Goal: Task Accomplishment & Management: Use online tool/utility

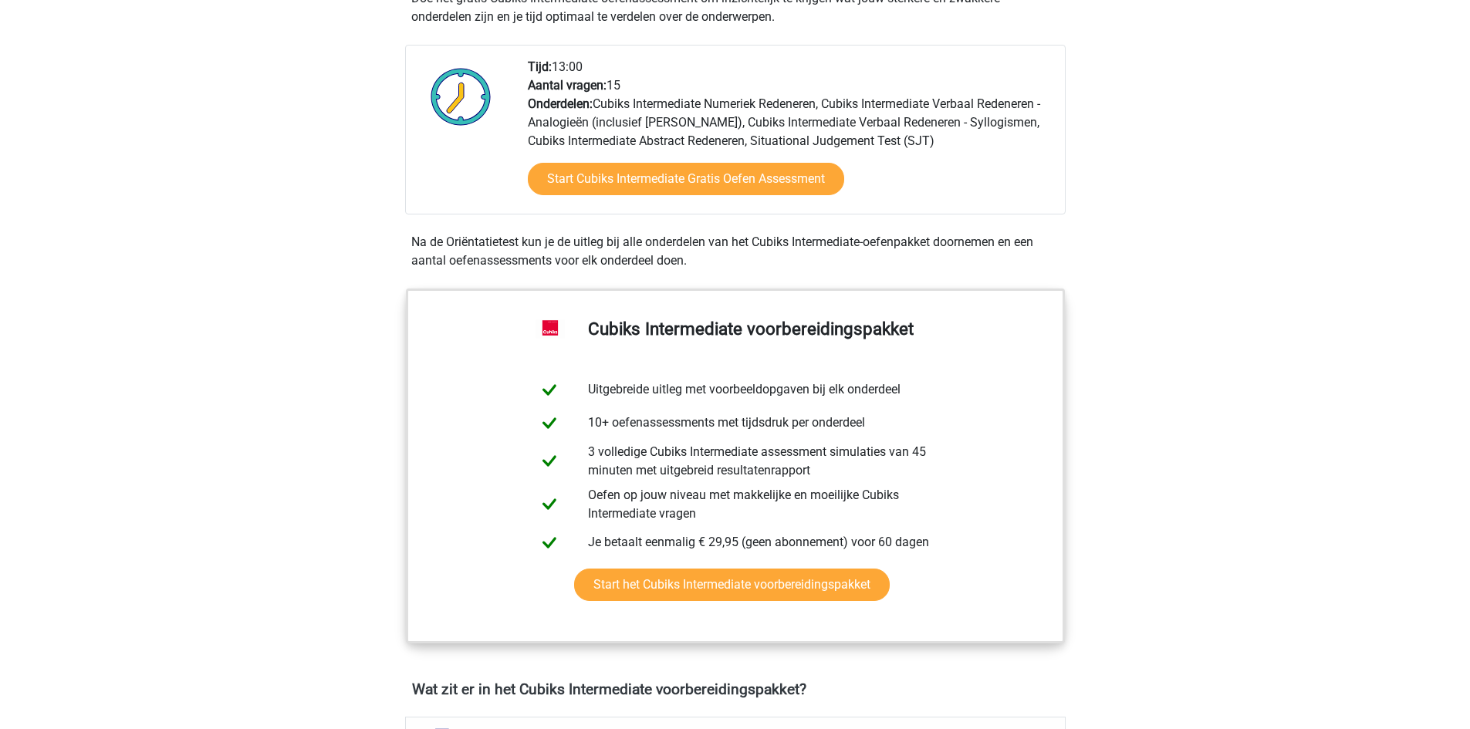
scroll to position [352, 0]
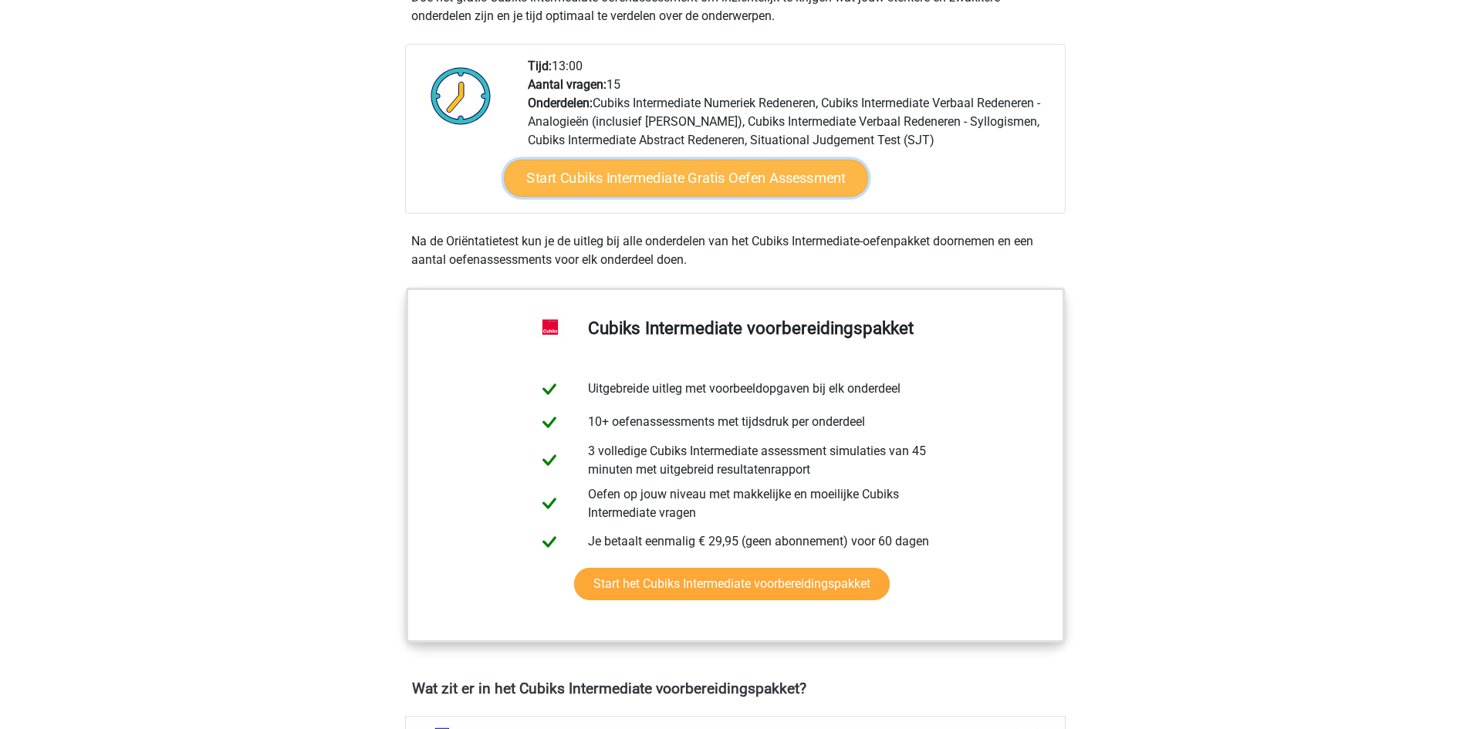
click at [722, 185] on link "Start Cubiks Intermediate Gratis Oefen Assessment" at bounding box center [686, 178] width 364 height 37
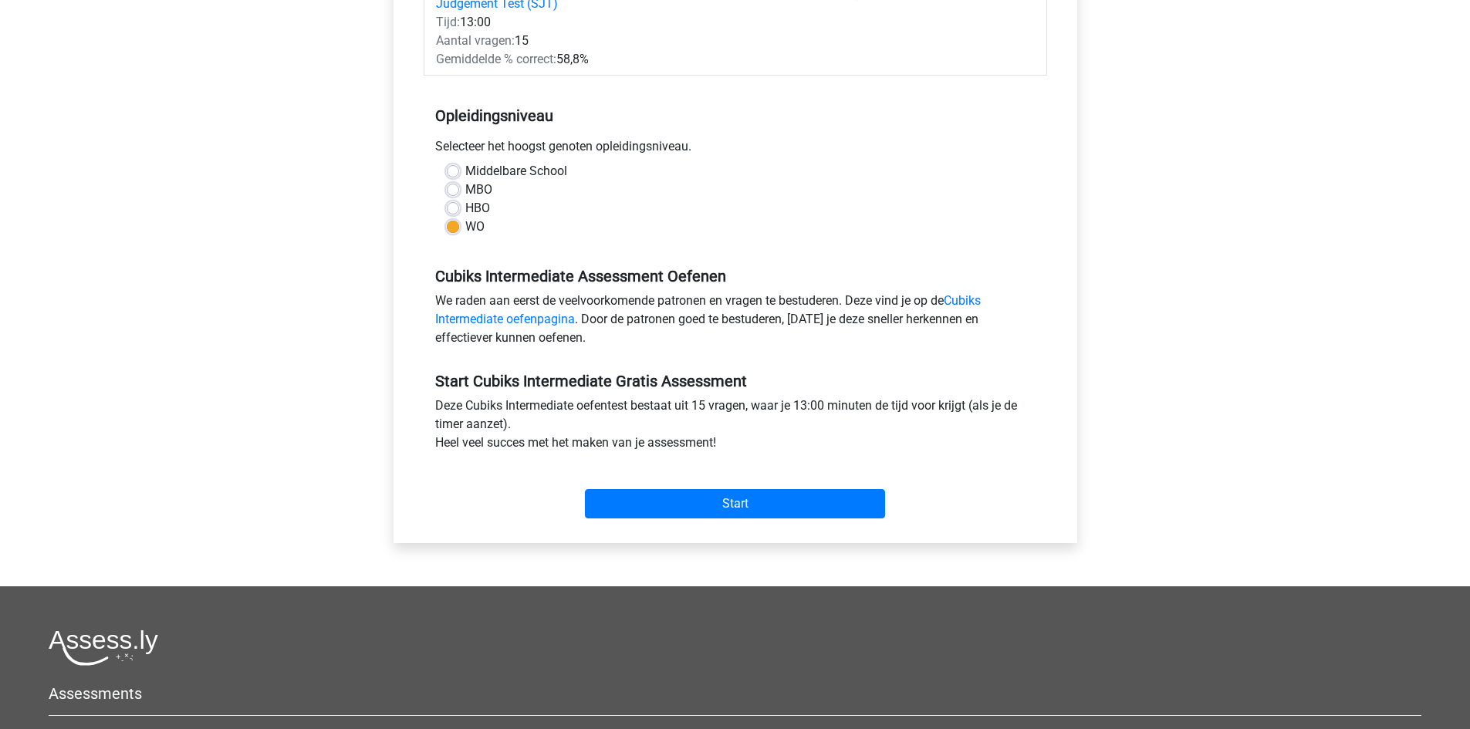
scroll to position [299, 0]
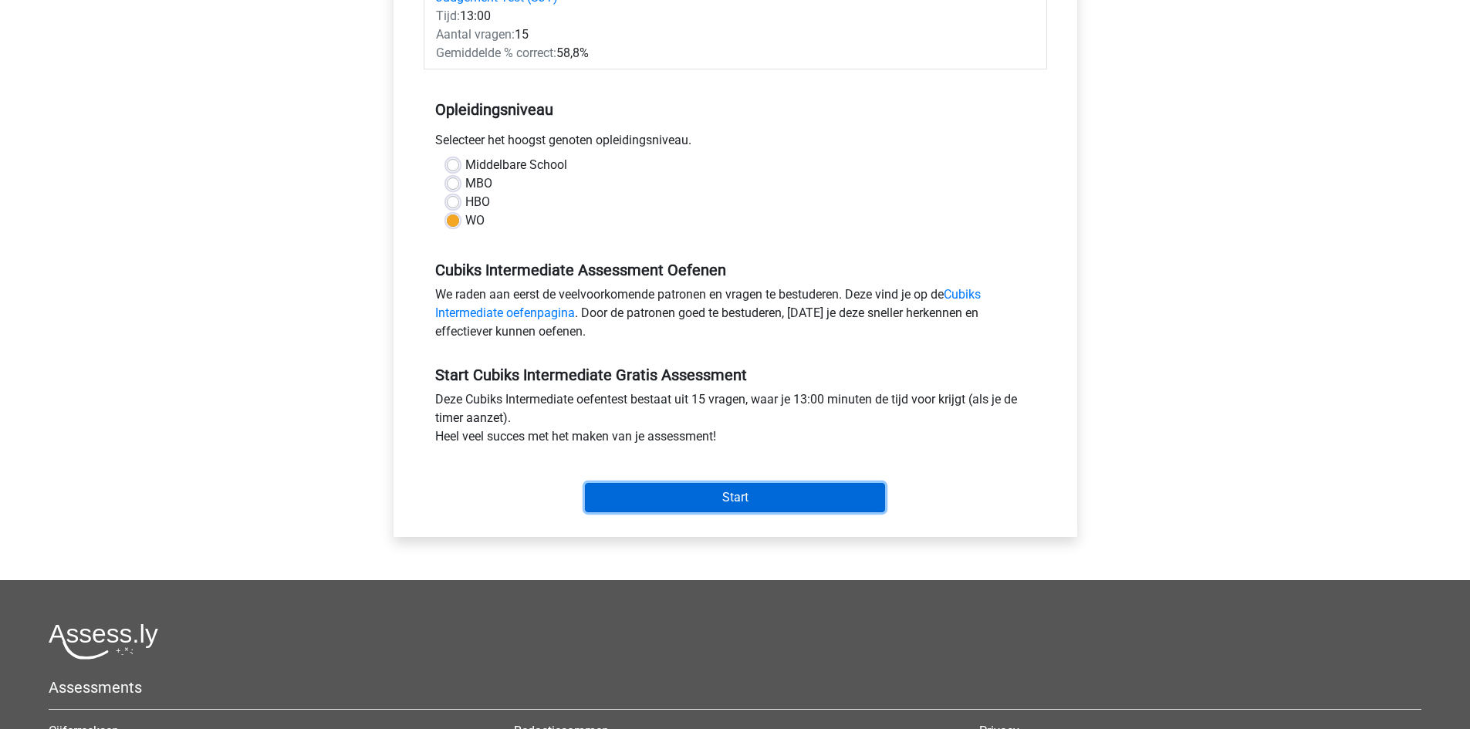
click at [658, 483] on input "Start" at bounding box center [735, 497] width 300 height 29
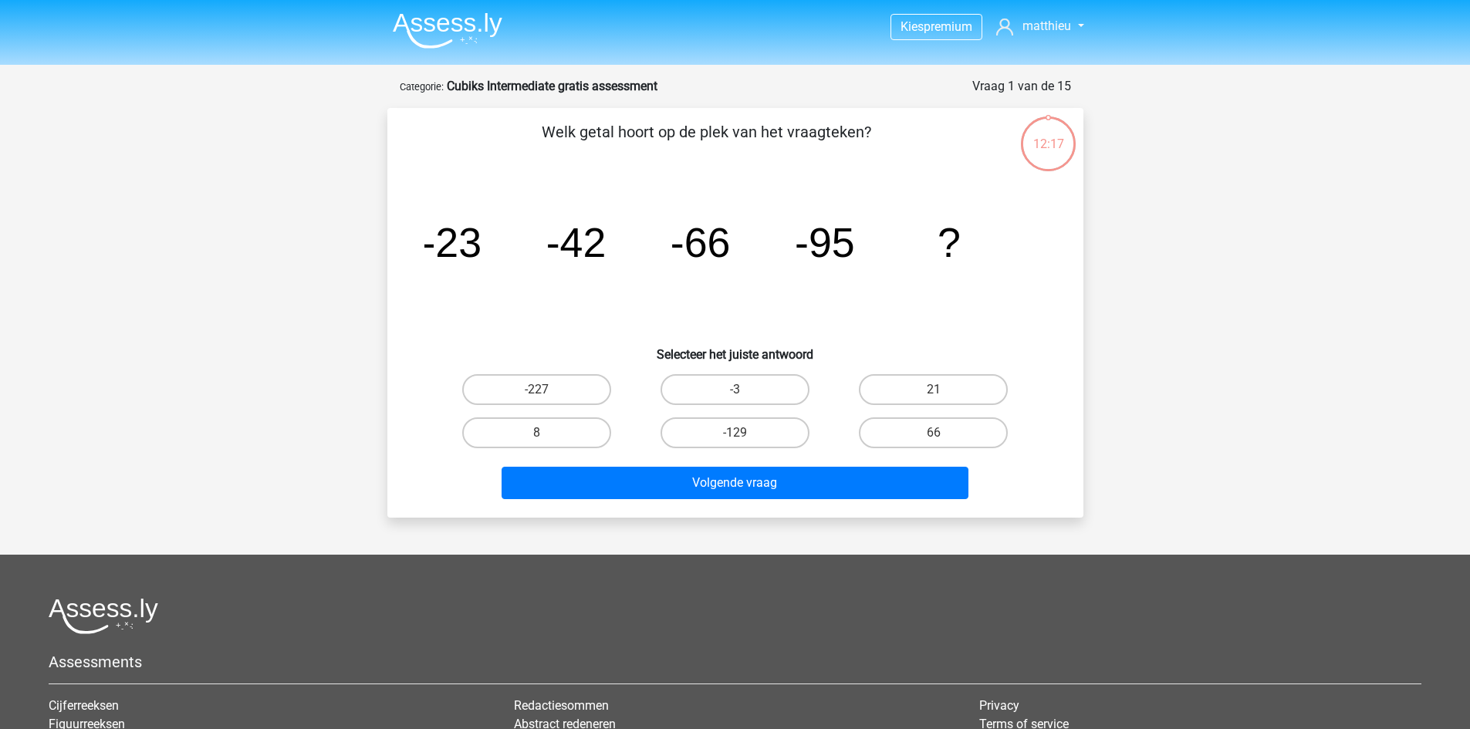
drag, startPoint x: 776, startPoint y: 429, endPoint x: 675, endPoint y: 450, distance: 102.5
click at [675, 450] on div "-129" at bounding box center [735, 432] width 198 height 43
click at [686, 434] on label "-129" at bounding box center [735, 432] width 149 height 31
click at [735, 434] on input "-129" at bounding box center [740, 438] width 10 height 10
radio input "true"
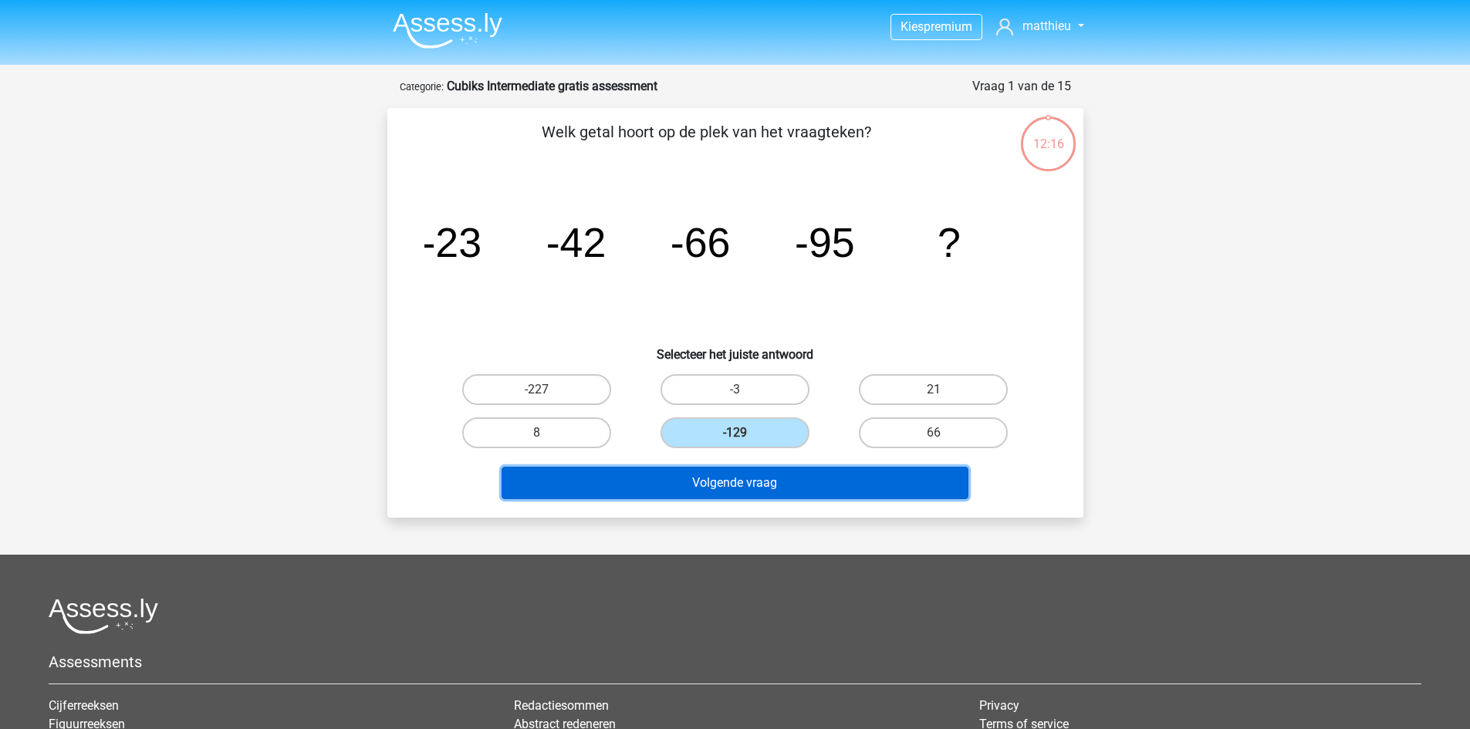
click at [697, 480] on button "Volgende vraag" at bounding box center [735, 483] width 467 height 32
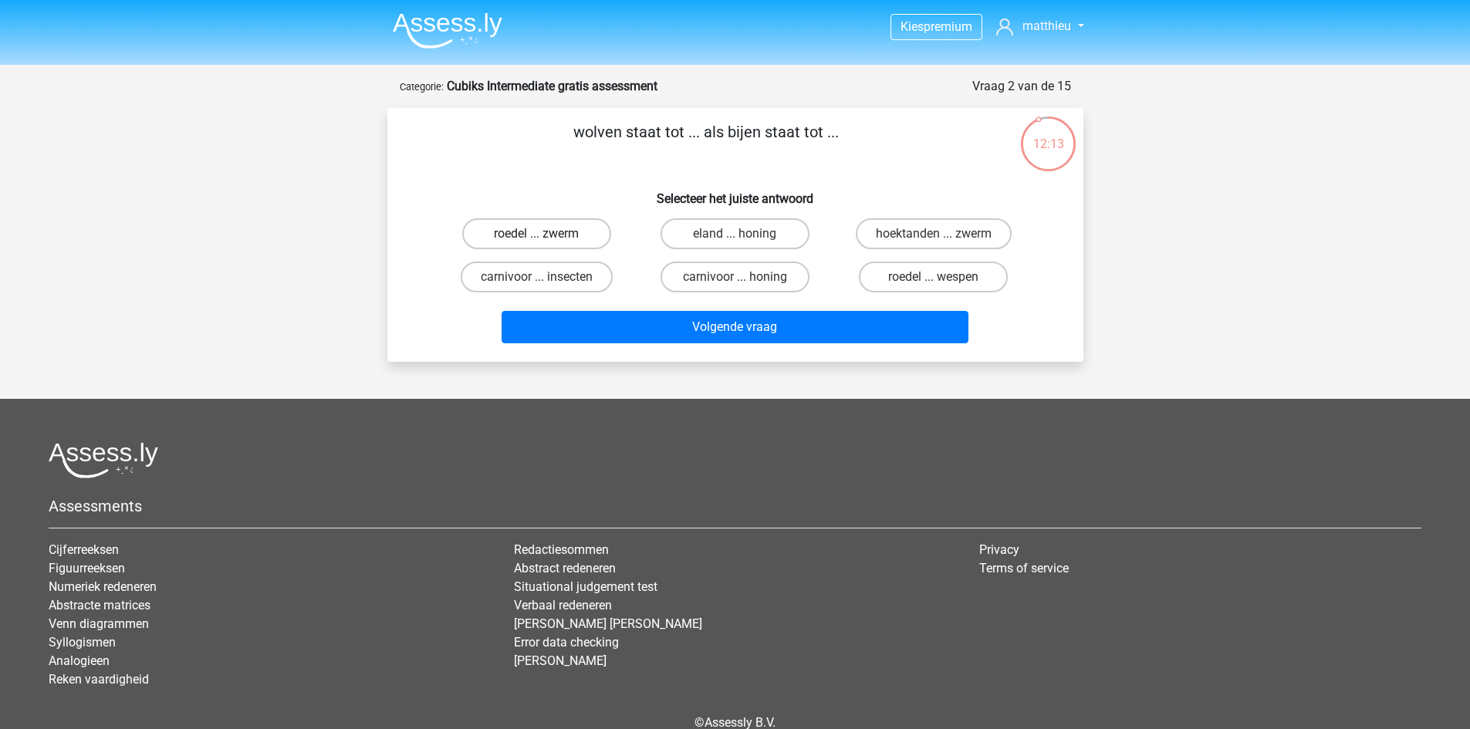
click at [573, 226] on label "roedel ... zwerm" at bounding box center [536, 233] width 149 height 31
click at [546, 234] on input "roedel ... zwerm" at bounding box center [541, 239] width 10 height 10
radio input "true"
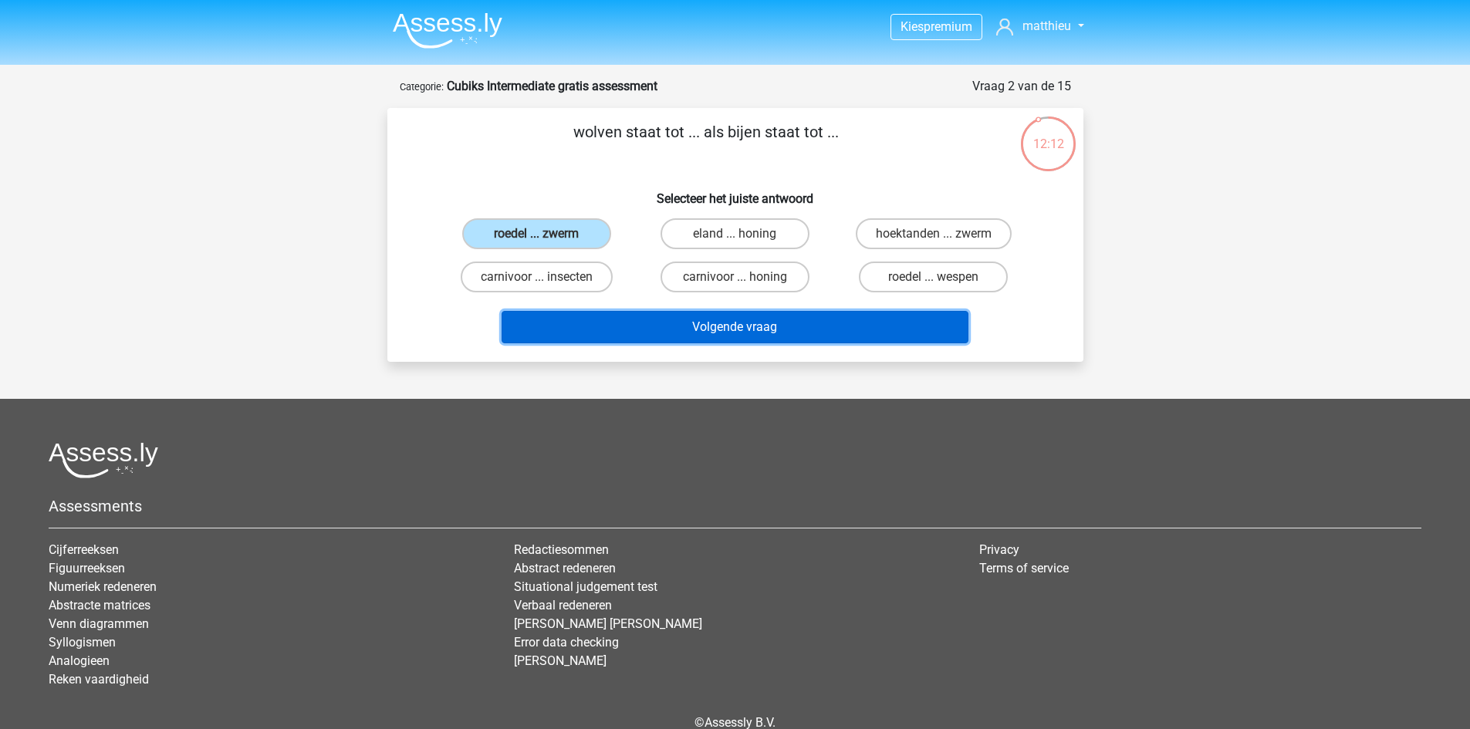
click at [595, 336] on button "Volgende vraag" at bounding box center [735, 327] width 467 height 32
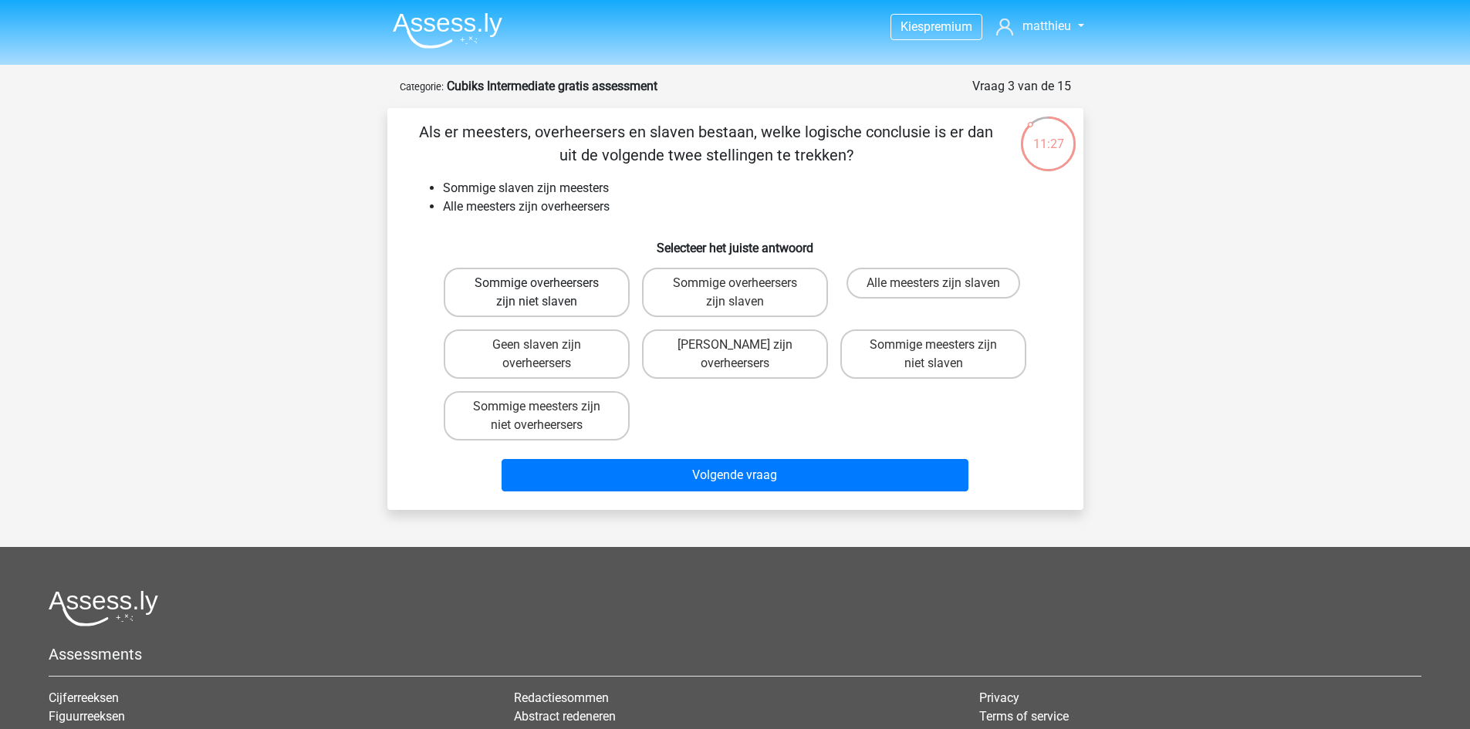
click at [600, 307] on label "Sommige overheersers zijn niet slaven" at bounding box center [537, 292] width 186 height 49
click at [546, 293] on input "Sommige overheersers zijn niet slaven" at bounding box center [541, 288] width 10 height 10
radio input "true"
click at [762, 307] on label "Sommige overheersers zijn slaven" at bounding box center [735, 292] width 186 height 49
click at [745, 293] on input "Sommige overheersers zijn slaven" at bounding box center [740, 288] width 10 height 10
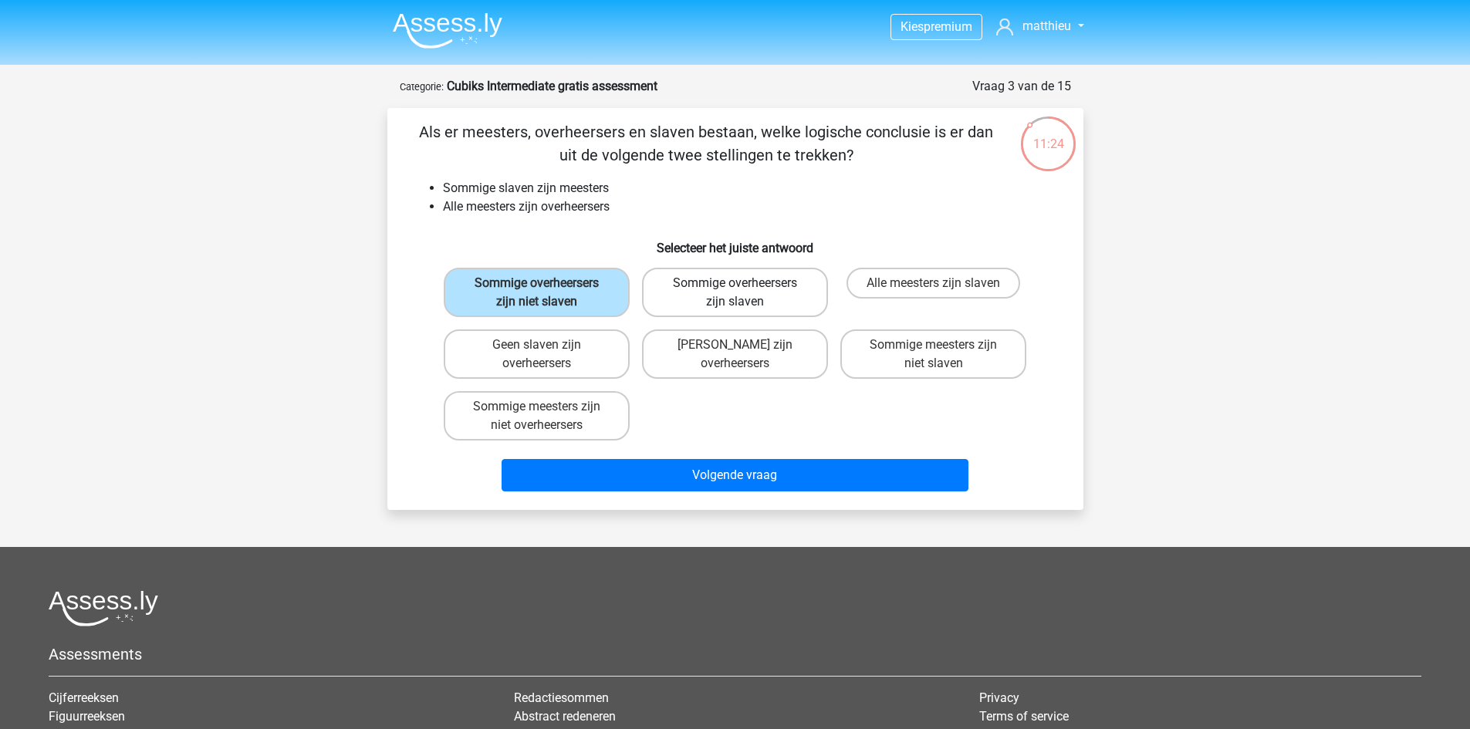
radio input "true"
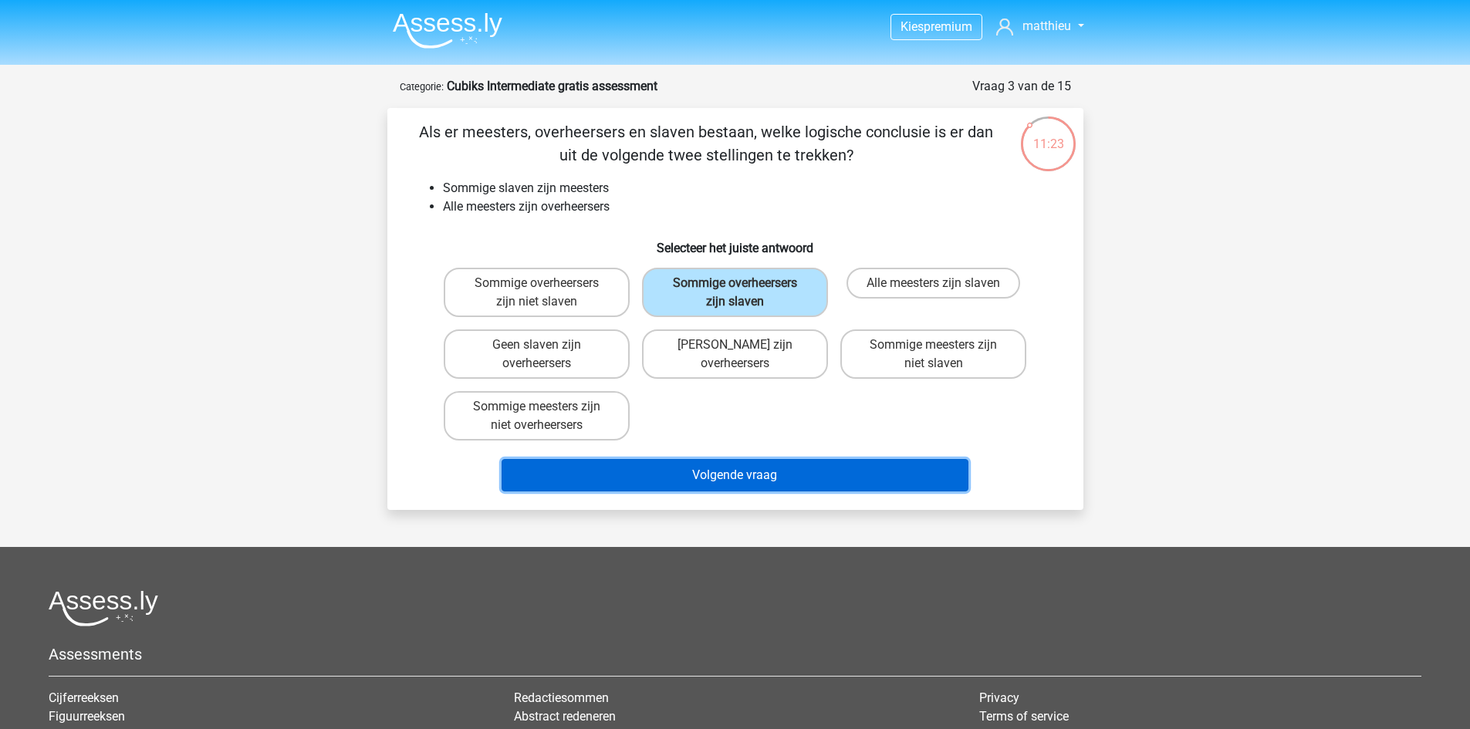
click at [702, 468] on button "Volgende vraag" at bounding box center [735, 475] width 467 height 32
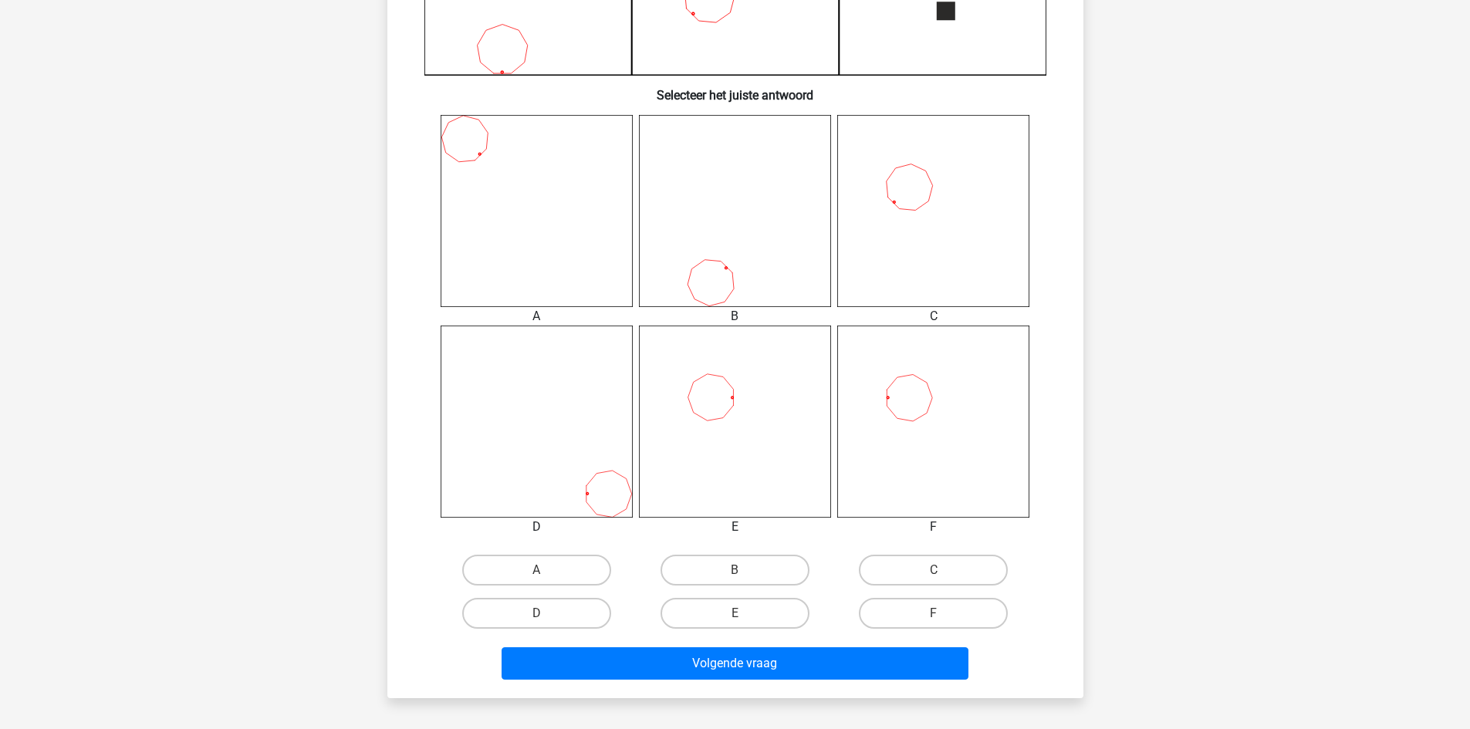
scroll to position [525, 0]
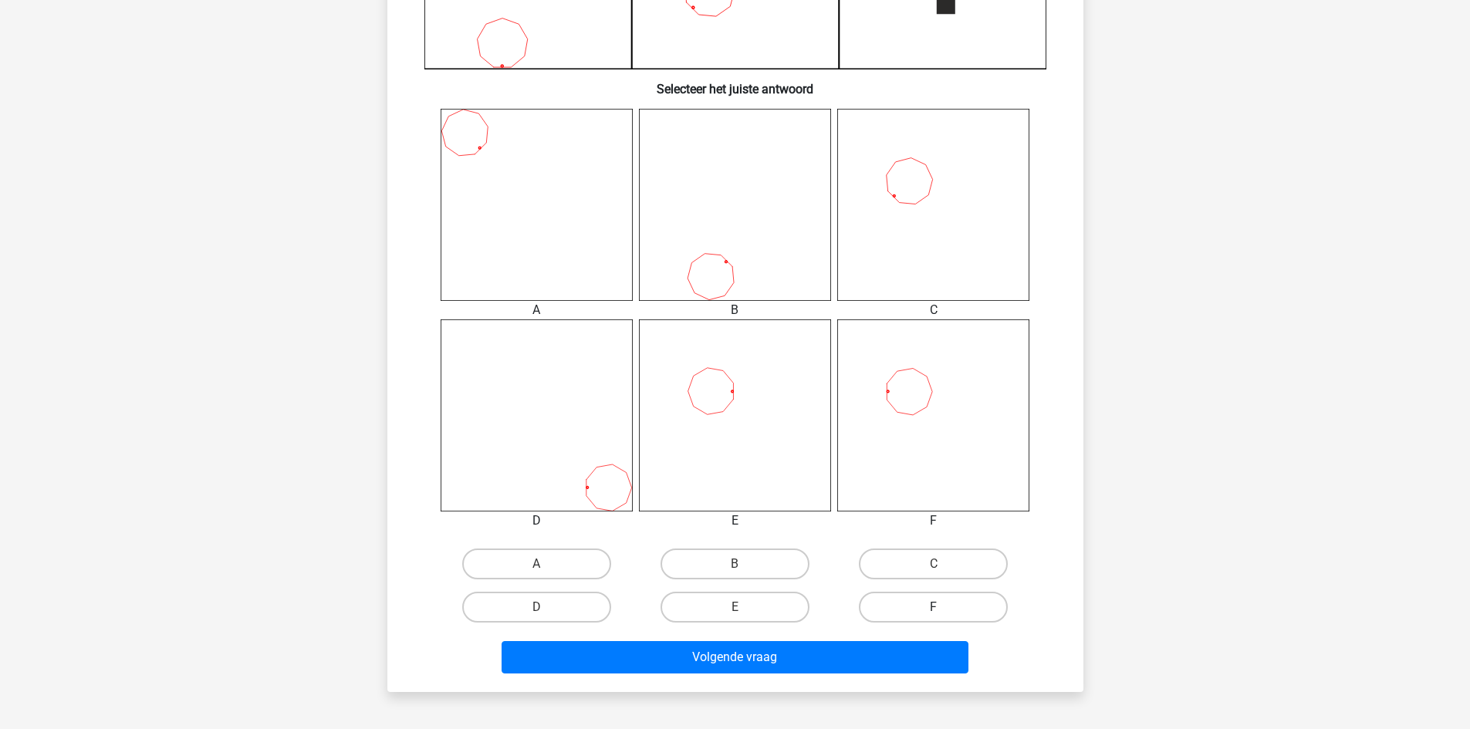
click at [902, 613] on label "F" at bounding box center [933, 607] width 149 height 31
click at [934, 613] on input "F" at bounding box center [939, 612] width 10 height 10
radio input "true"
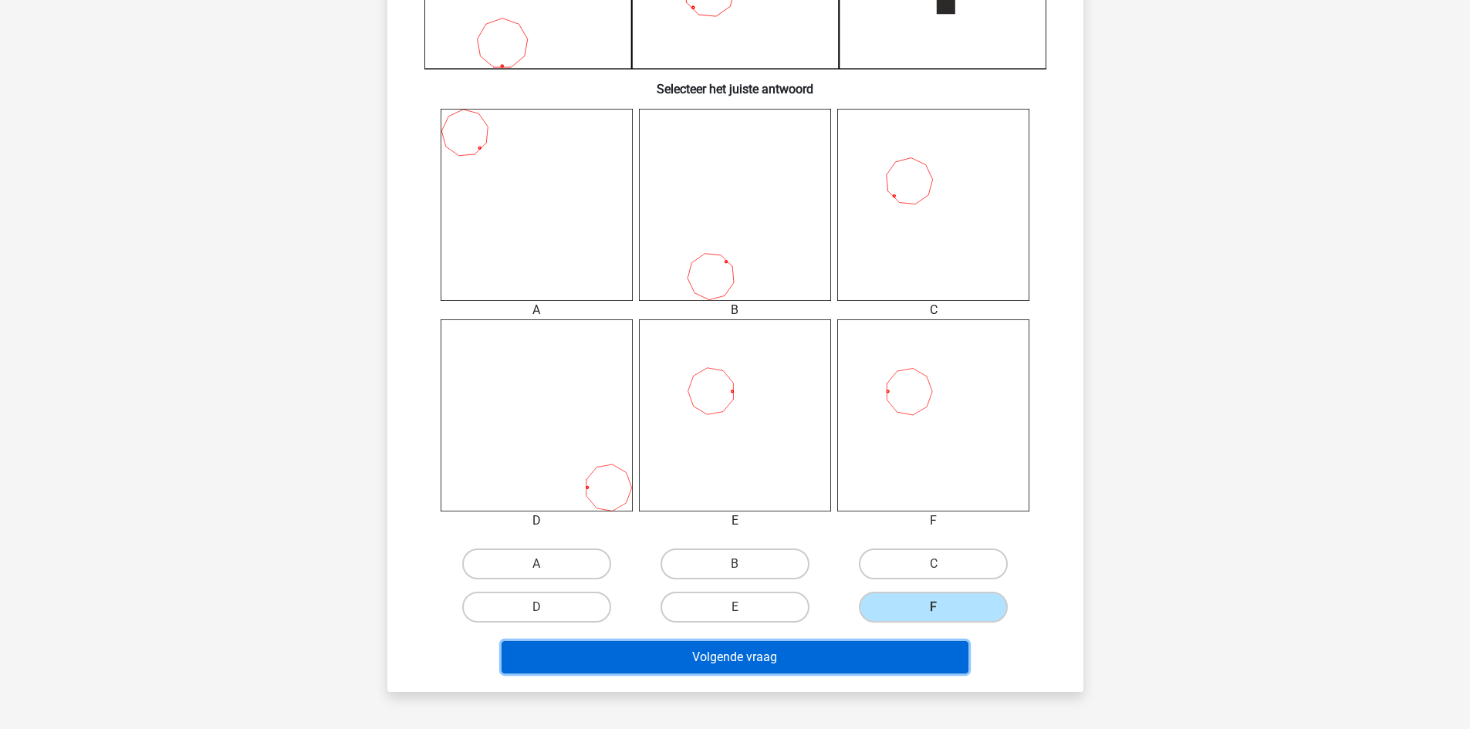
click at [837, 674] on button "Volgende vraag" at bounding box center [735, 657] width 467 height 32
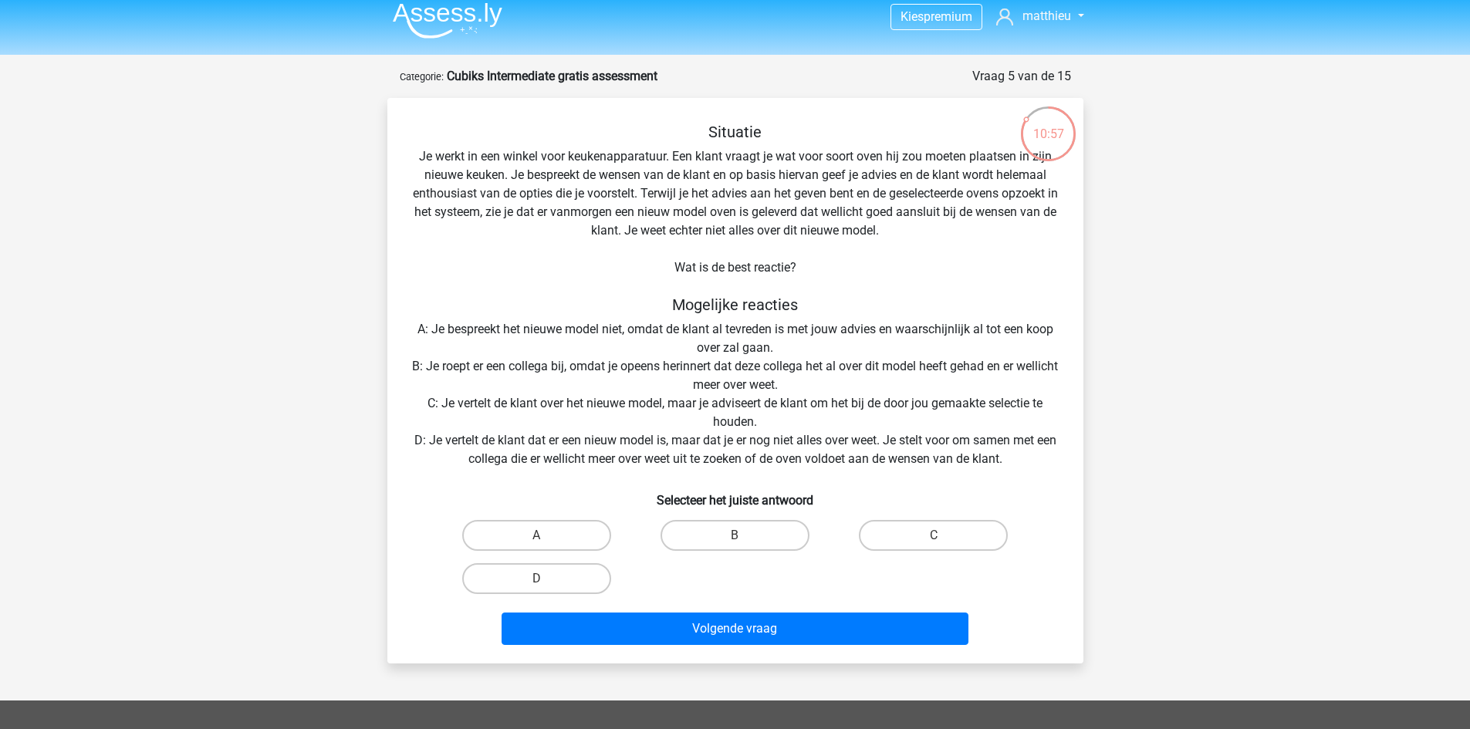
scroll to position [9, 0]
click at [573, 577] on label "D" at bounding box center [536, 579] width 149 height 31
click at [546, 580] on input "D" at bounding box center [541, 585] width 10 height 10
radio input "true"
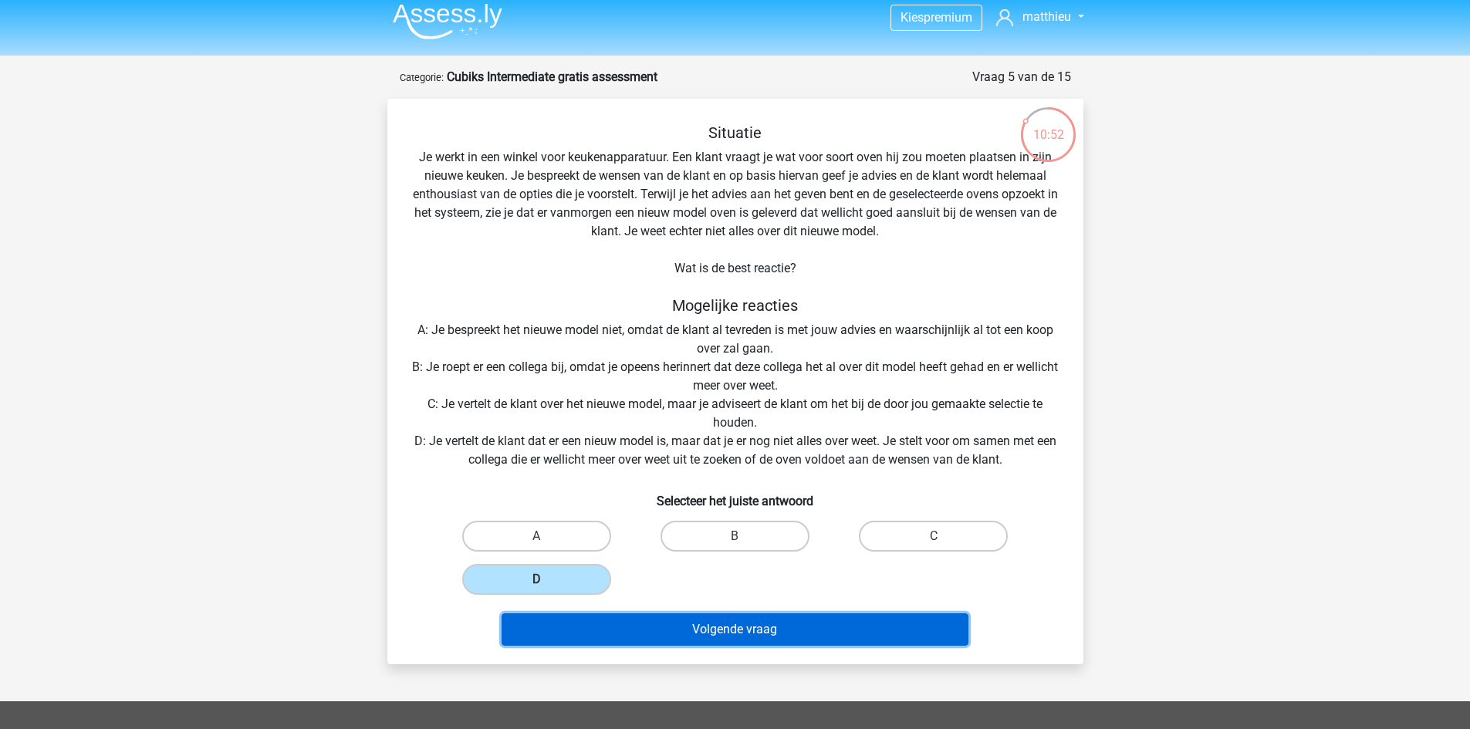
click at [634, 627] on button "Volgende vraag" at bounding box center [735, 630] width 467 height 32
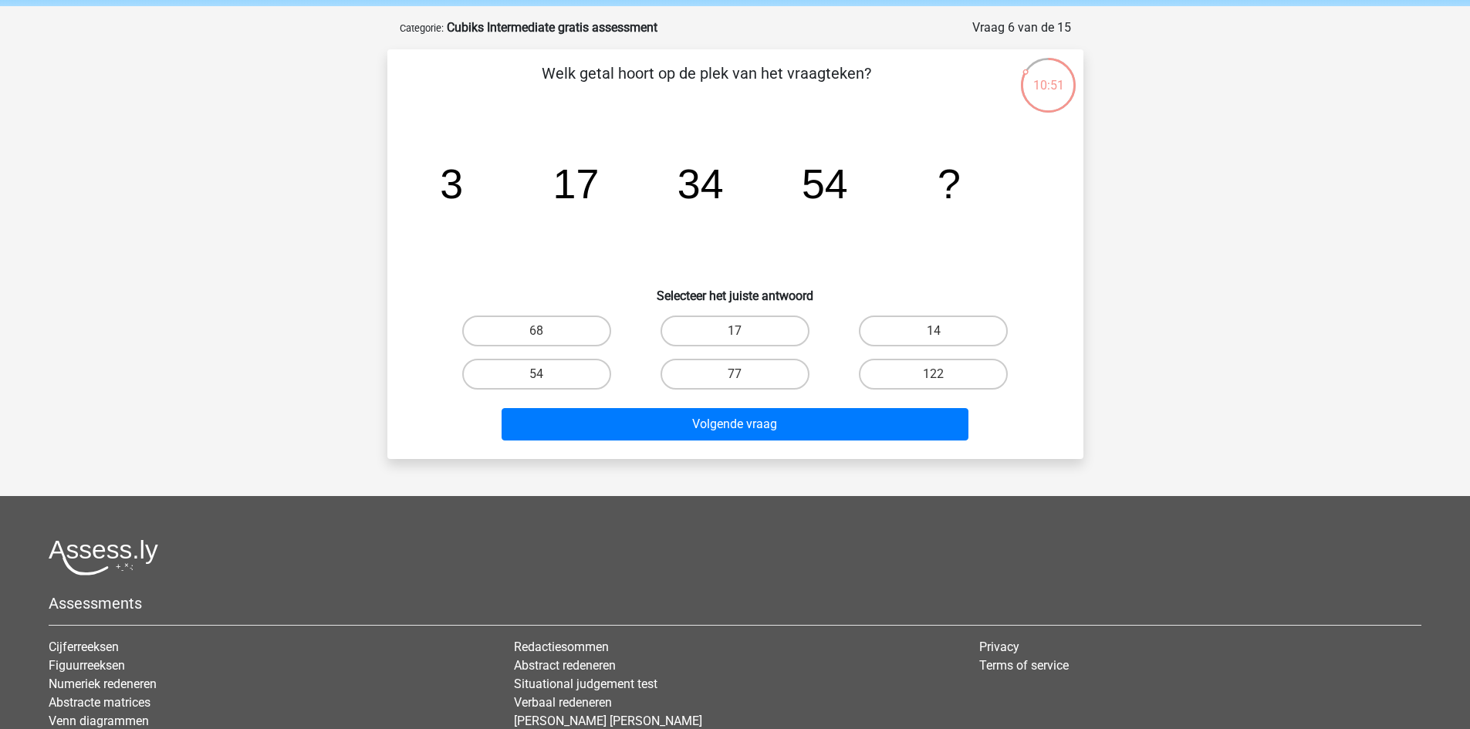
scroll to position [58, 0]
click at [773, 358] on div "77" at bounding box center [735, 374] width 198 height 43
click at [766, 370] on label "77" at bounding box center [735, 375] width 149 height 31
click at [745, 375] on input "77" at bounding box center [740, 380] width 10 height 10
radio input "true"
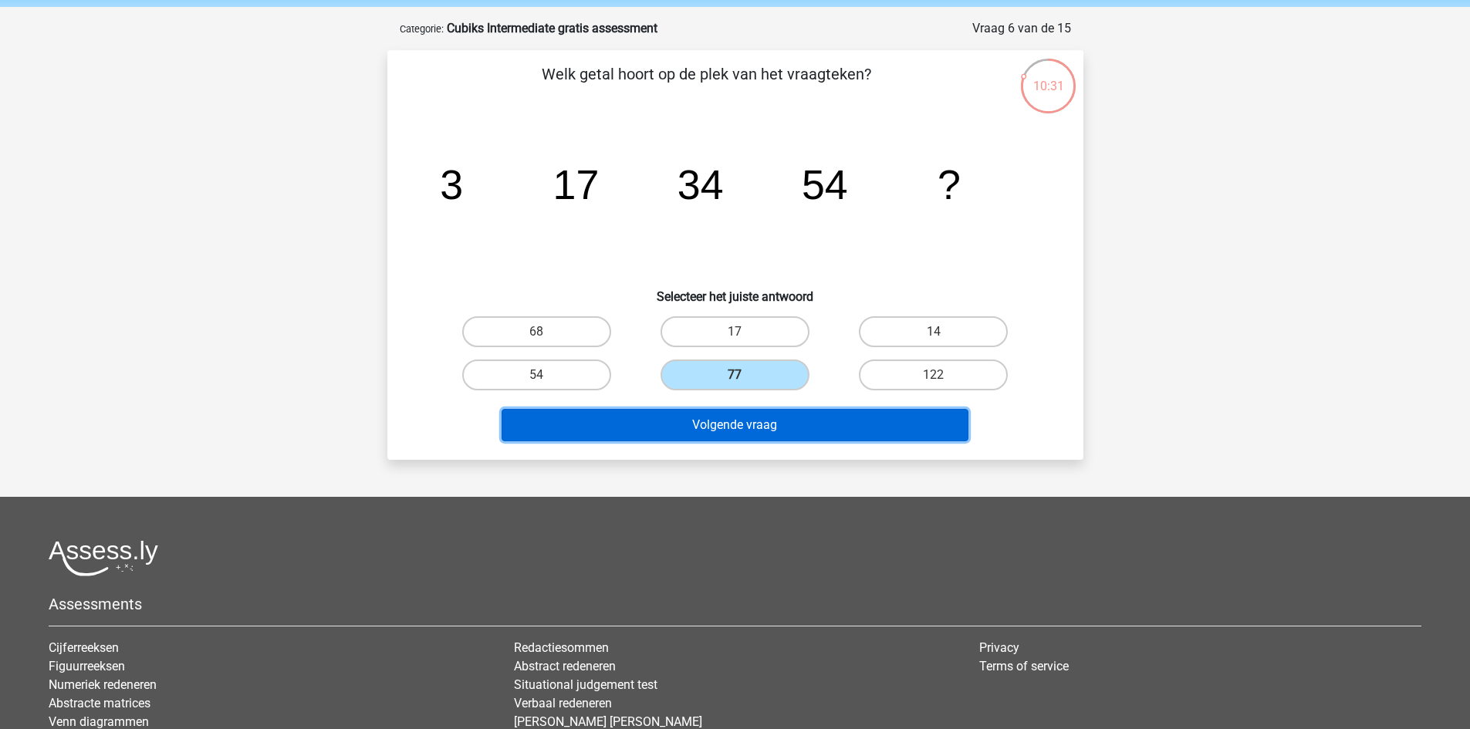
click at [753, 419] on button "Volgende vraag" at bounding box center [735, 425] width 467 height 32
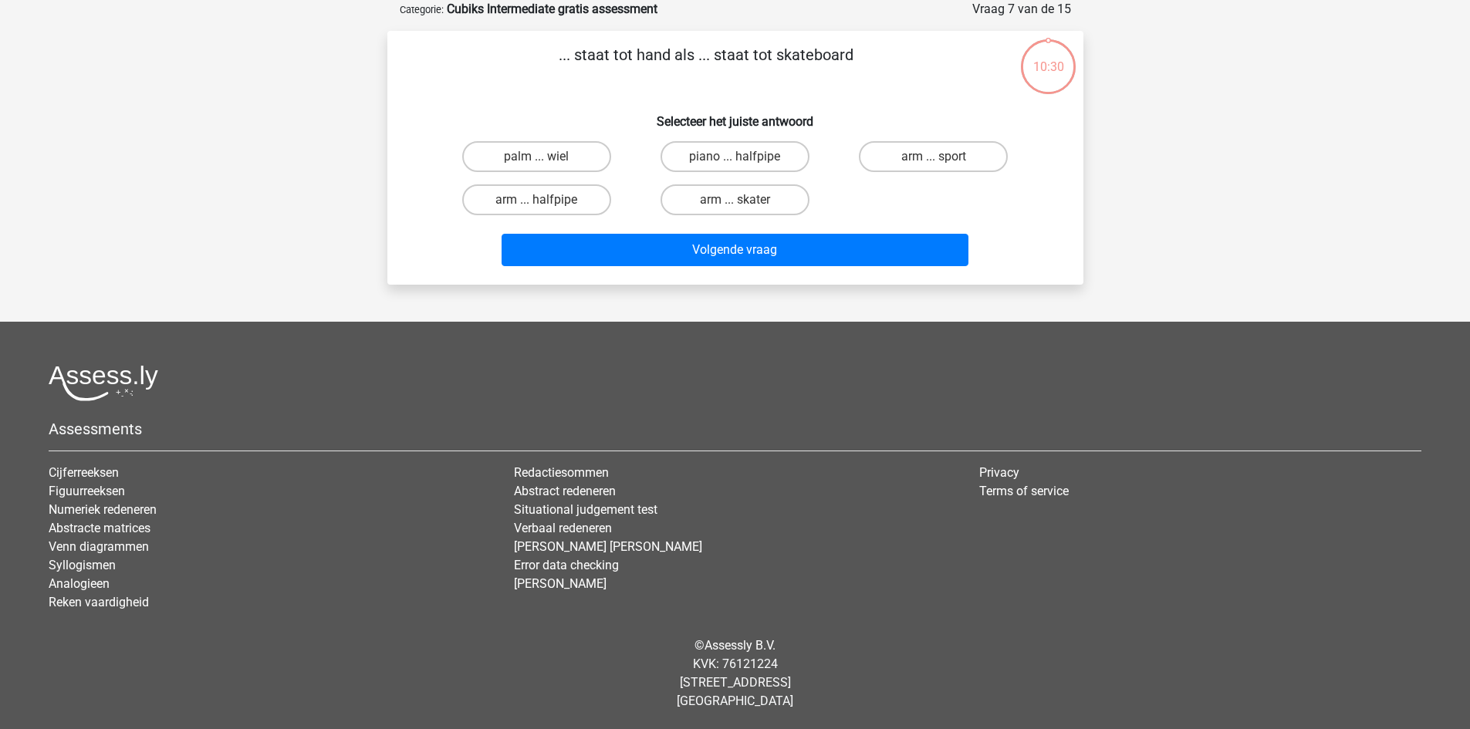
scroll to position [20, 0]
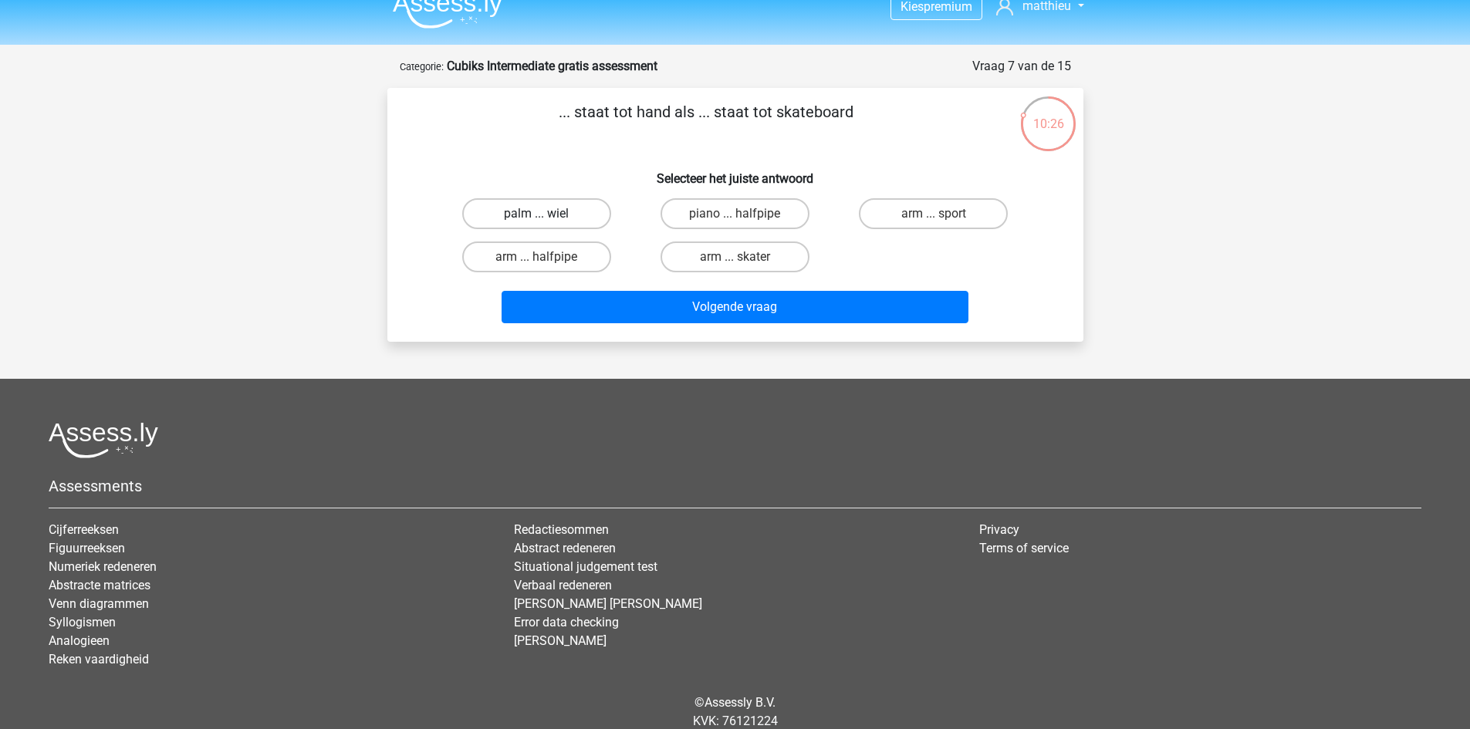
click at [582, 205] on label "palm ... wiel" at bounding box center [536, 213] width 149 height 31
click at [546, 214] on input "palm ... wiel" at bounding box center [541, 219] width 10 height 10
radio input "true"
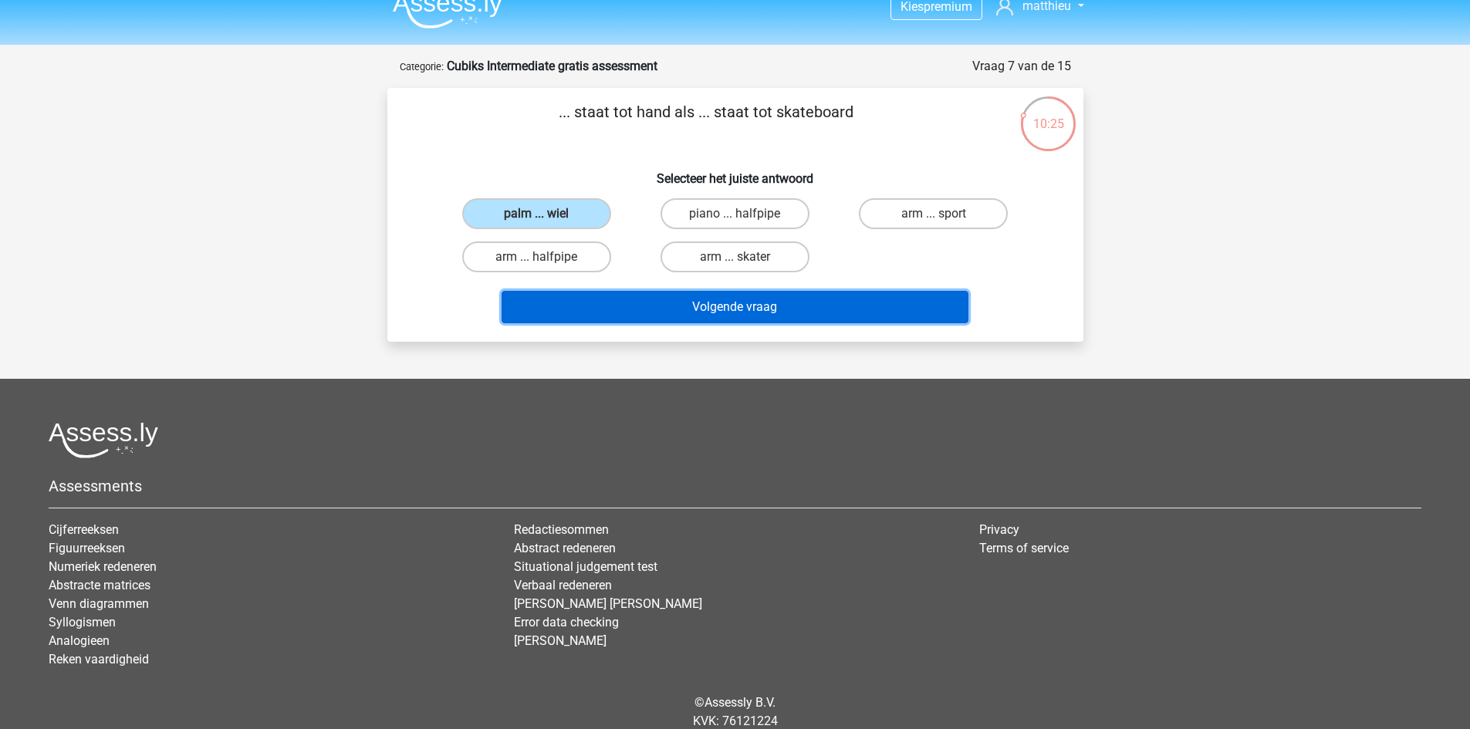
click at [579, 296] on button "Volgende vraag" at bounding box center [735, 307] width 467 height 32
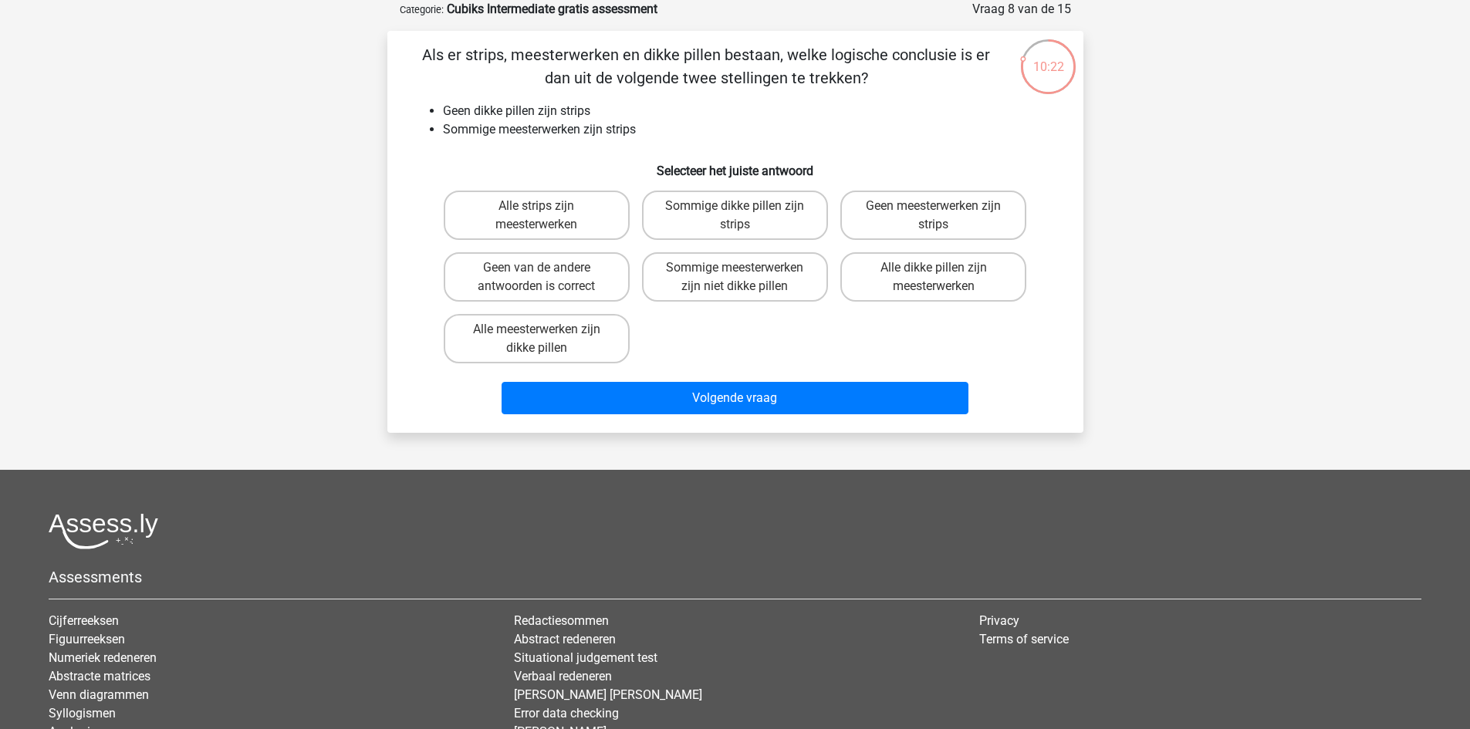
scroll to position [0, 0]
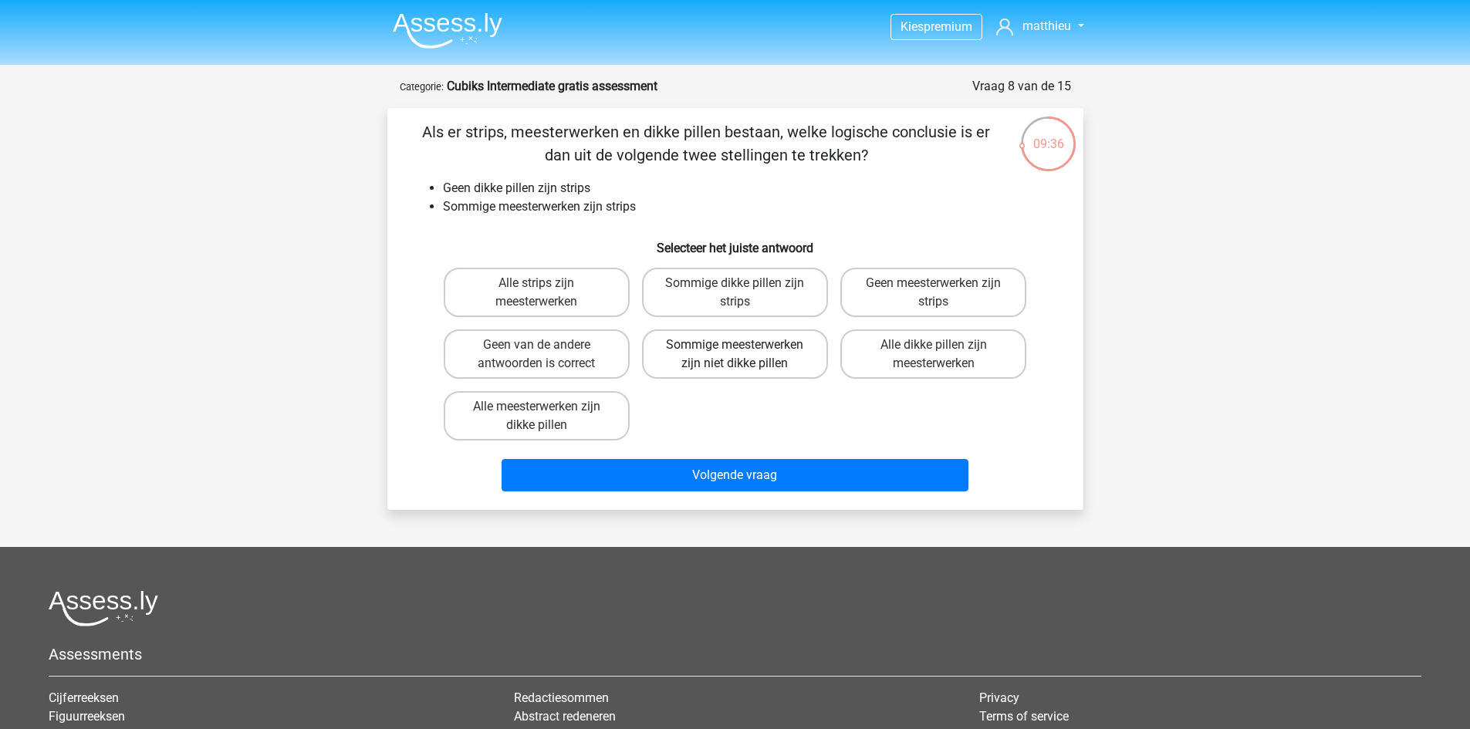
click at [776, 356] on label "Sommige meesterwerken zijn niet dikke pillen" at bounding box center [735, 354] width 186 height 49
click at [745, 355] on input "Sommige meesterwerken zijn niet dikke pillen" at bounding box center [740, 350] width 10 height 10
radio input "true"
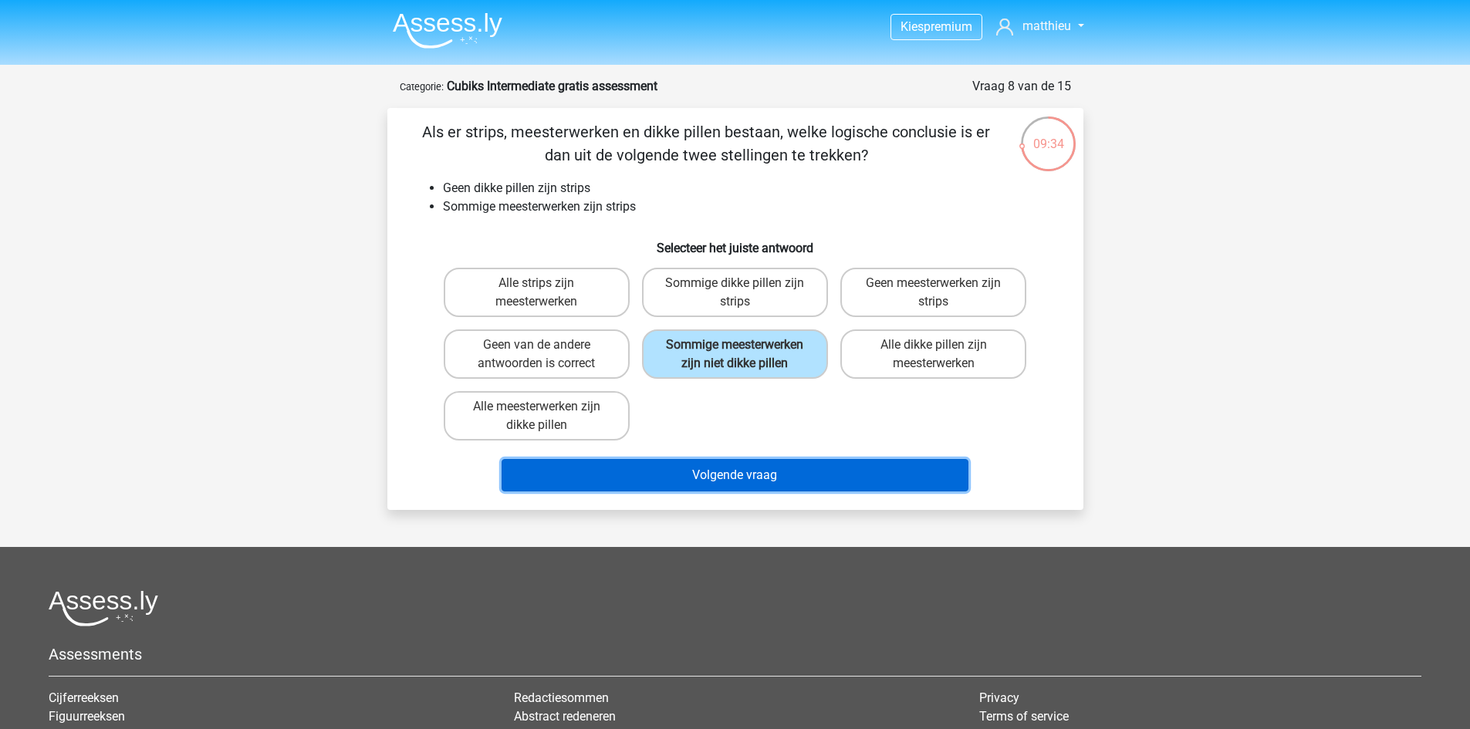
click at [739, 480] on button "Volgende vraag" at bounding box center [735, 475] width 467 height 32
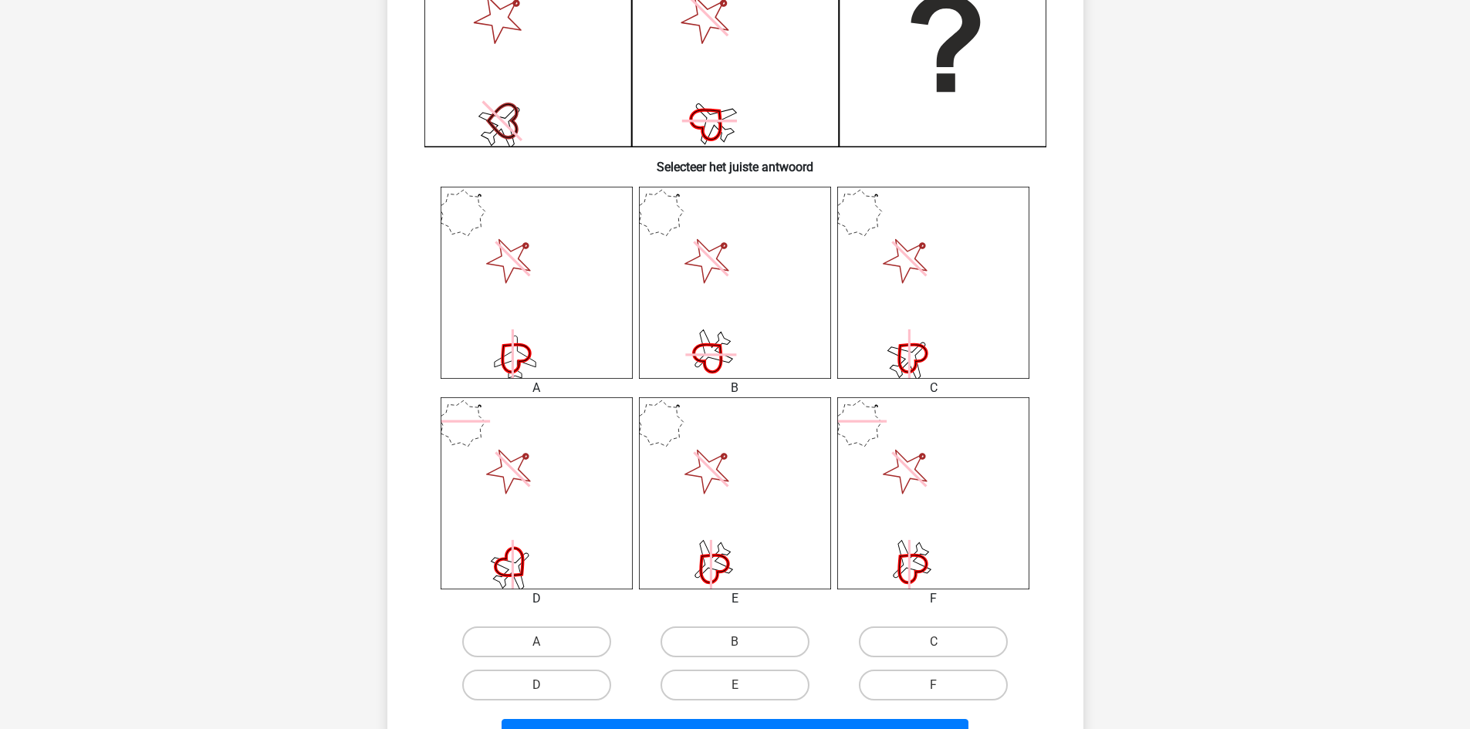
scroll to position [569, 0]
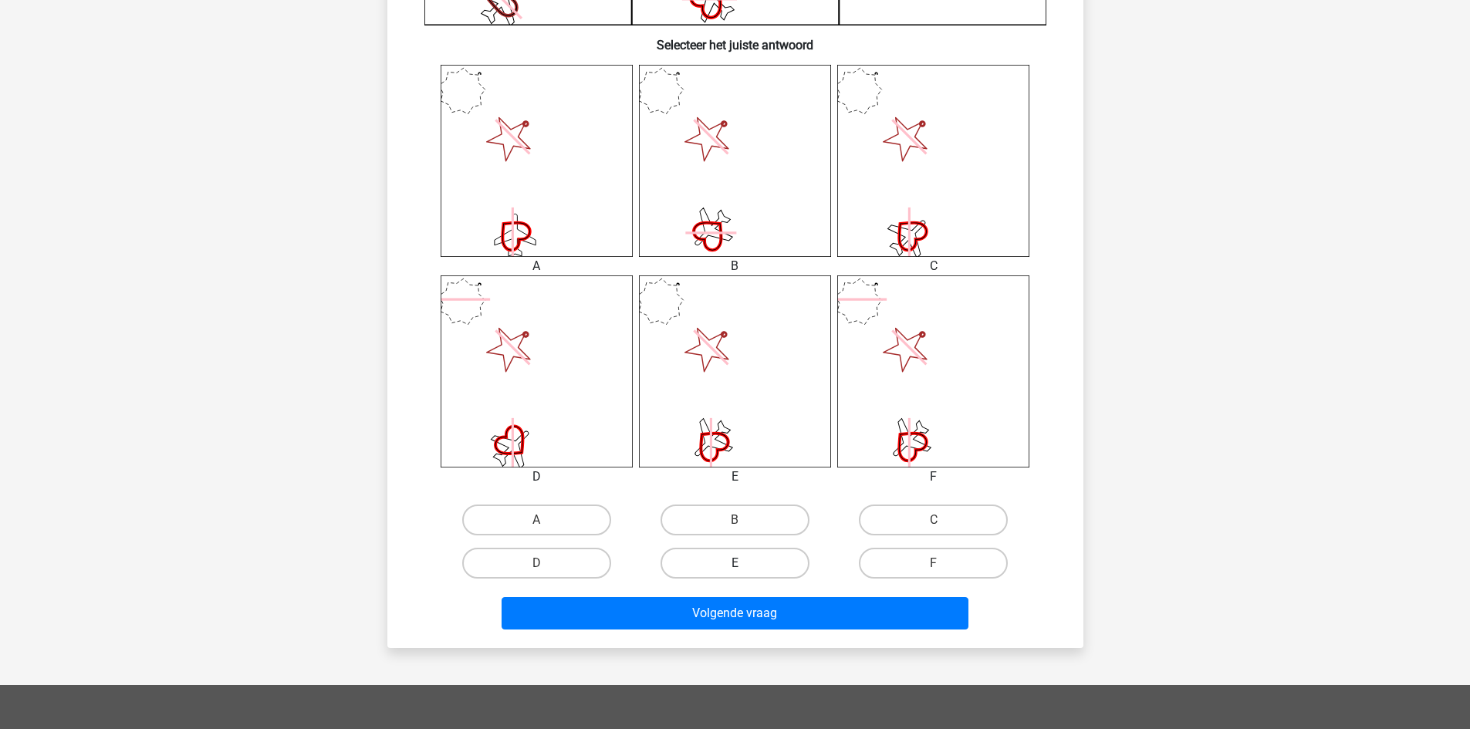
click at [766, 562] on label "E" at bounding box center [735, 563] width 149 height 31
click at [745, 563] on input "E" at bounding box center [740, 568] width 10 height 10
radio input "true"
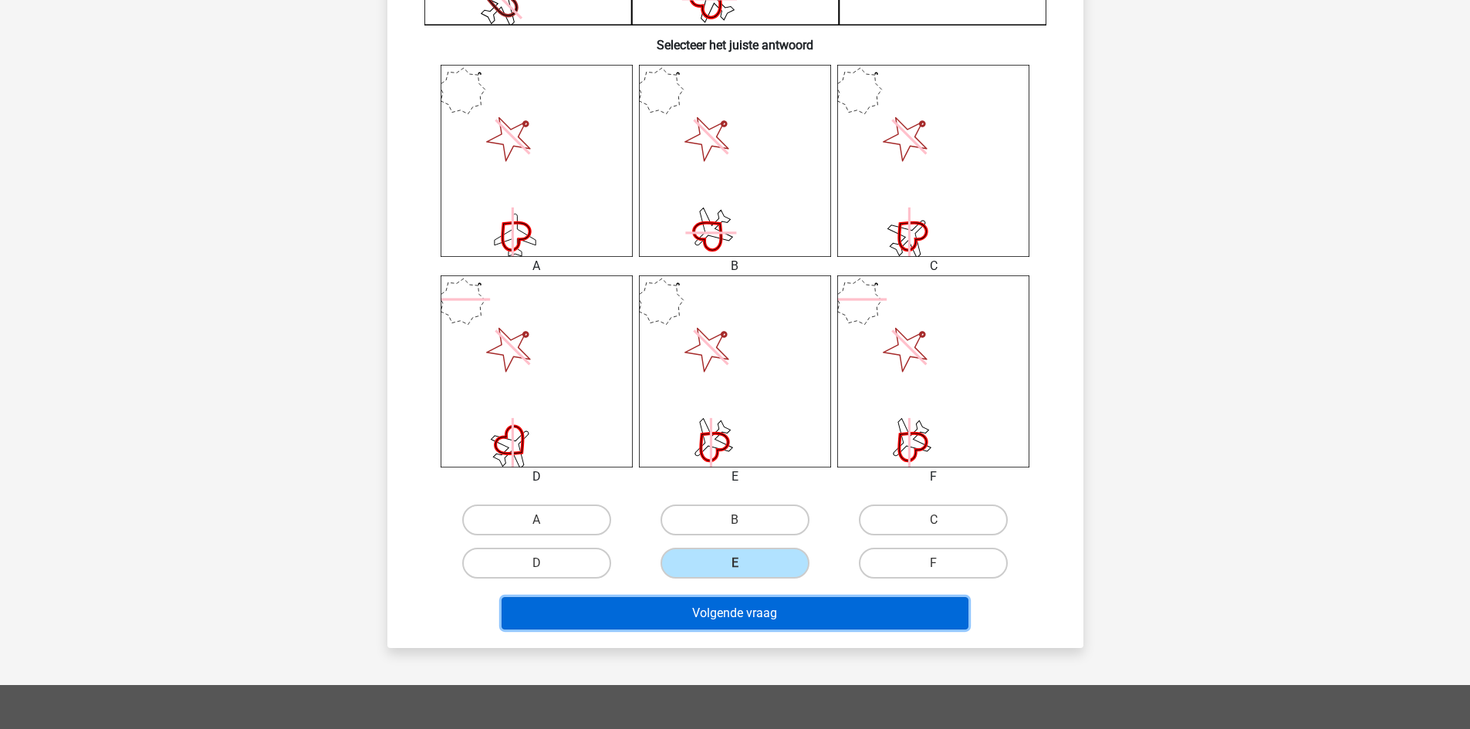
click at [743, 620] on button "Volgende vraag" at bounding box center [735, 613] width 467 height 32
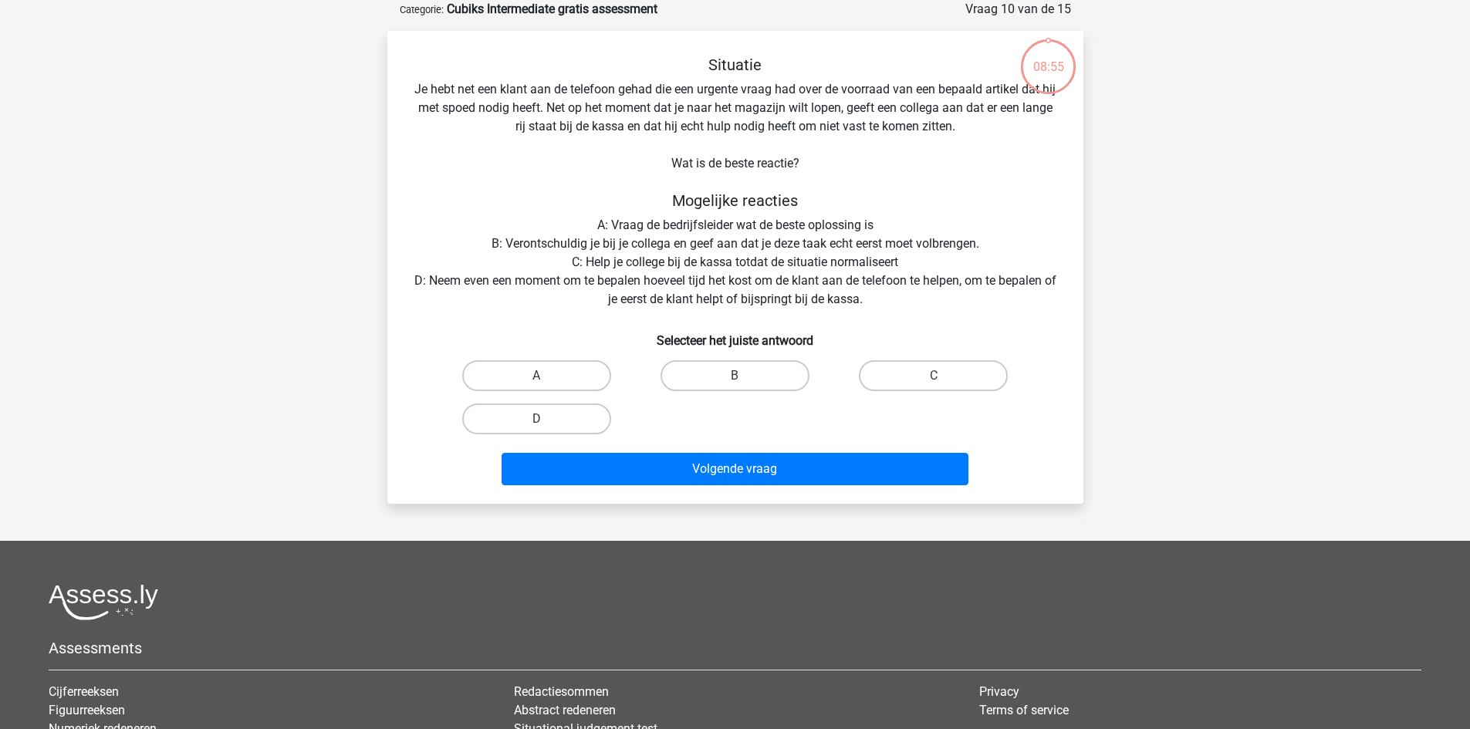
scroll to position [0, 0]
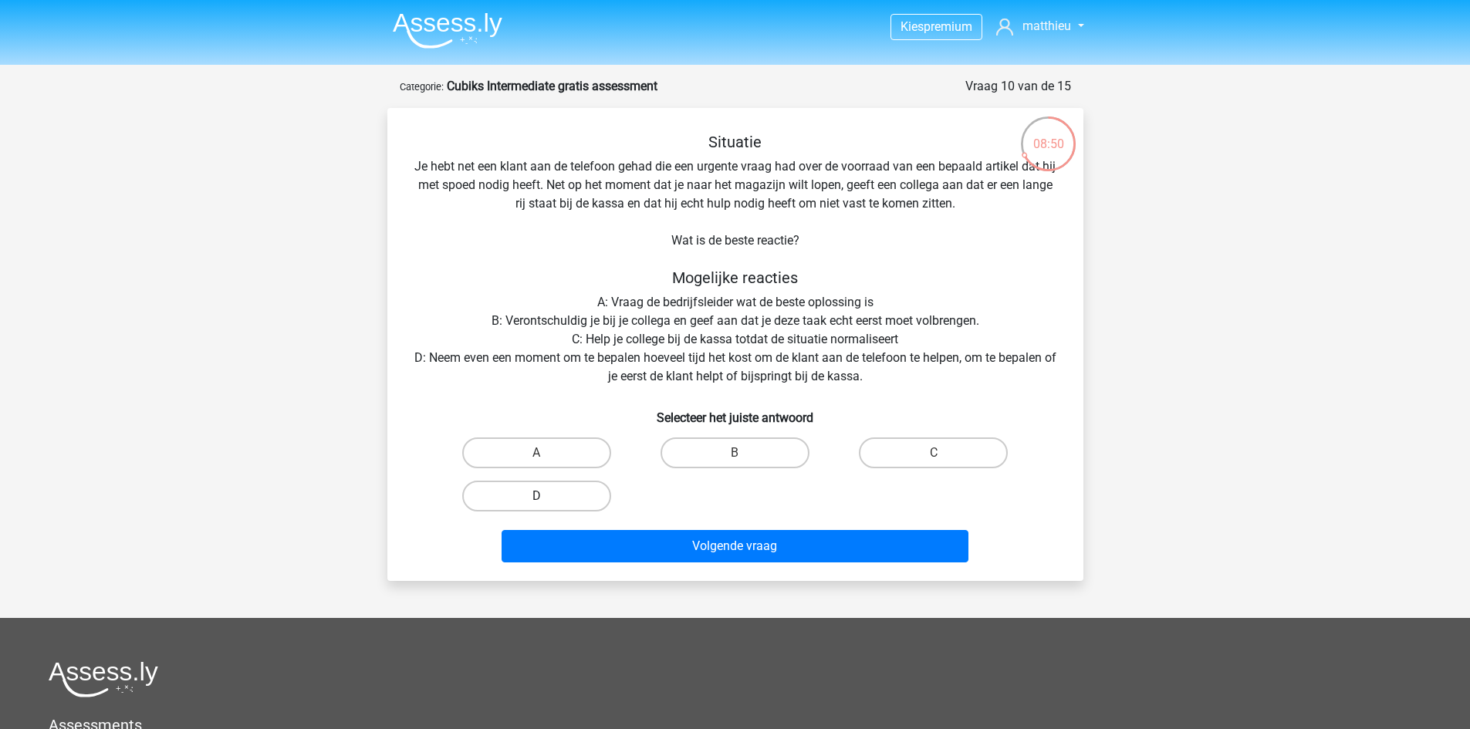
click at [559, 487] on label "D" at bounding box center [536, 496] width 149 height 31
click at [546, 496] on input "D" at bounding box center [541, 501] width 10 height 10
radio input "true"
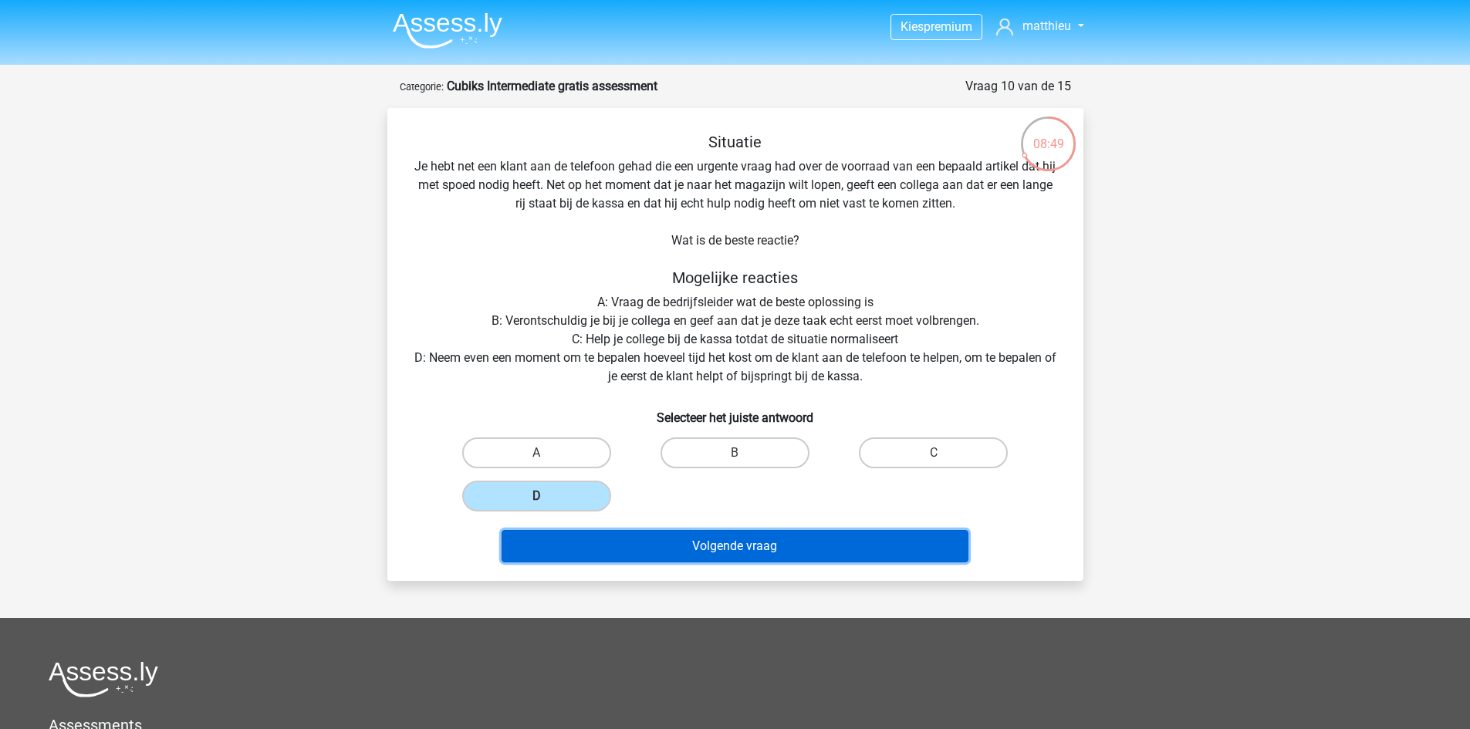
click at [590, 548] on button "Volgende vraag" at bounding box center [735, 546] width 467 height 32
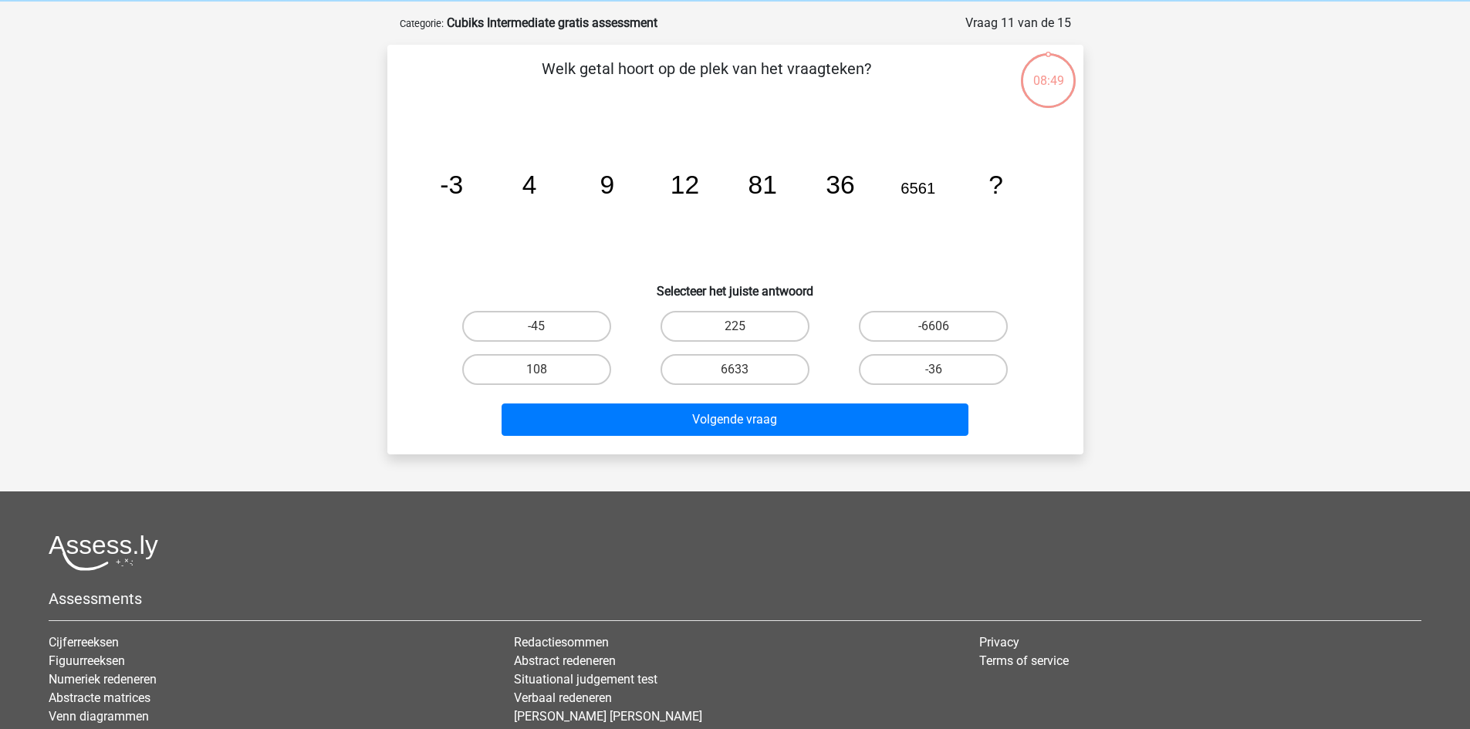
scroll to position [77, 0]
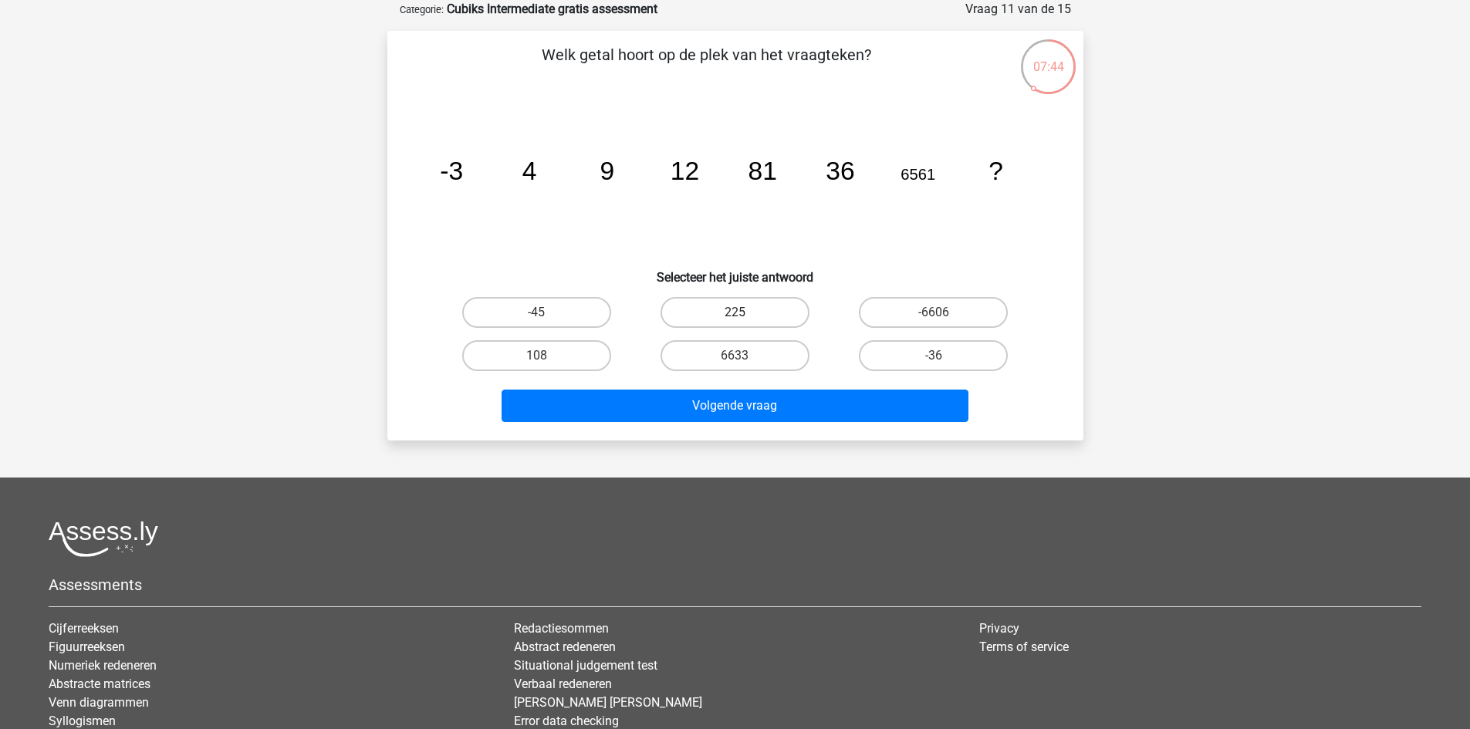
click at [765, 320] on label "225" at bounding box center [735, 312] width 149 height 31
click at [745, 320] on input "225" at bounding box center [740, 318] width 10 height 10
radio input "true"
click at [544, 367] on label "108" at bounding box center [536, 355] width 149 height 31
click at [544, 366] on input "108" at bounding box center [541, 361] width 10 height 10
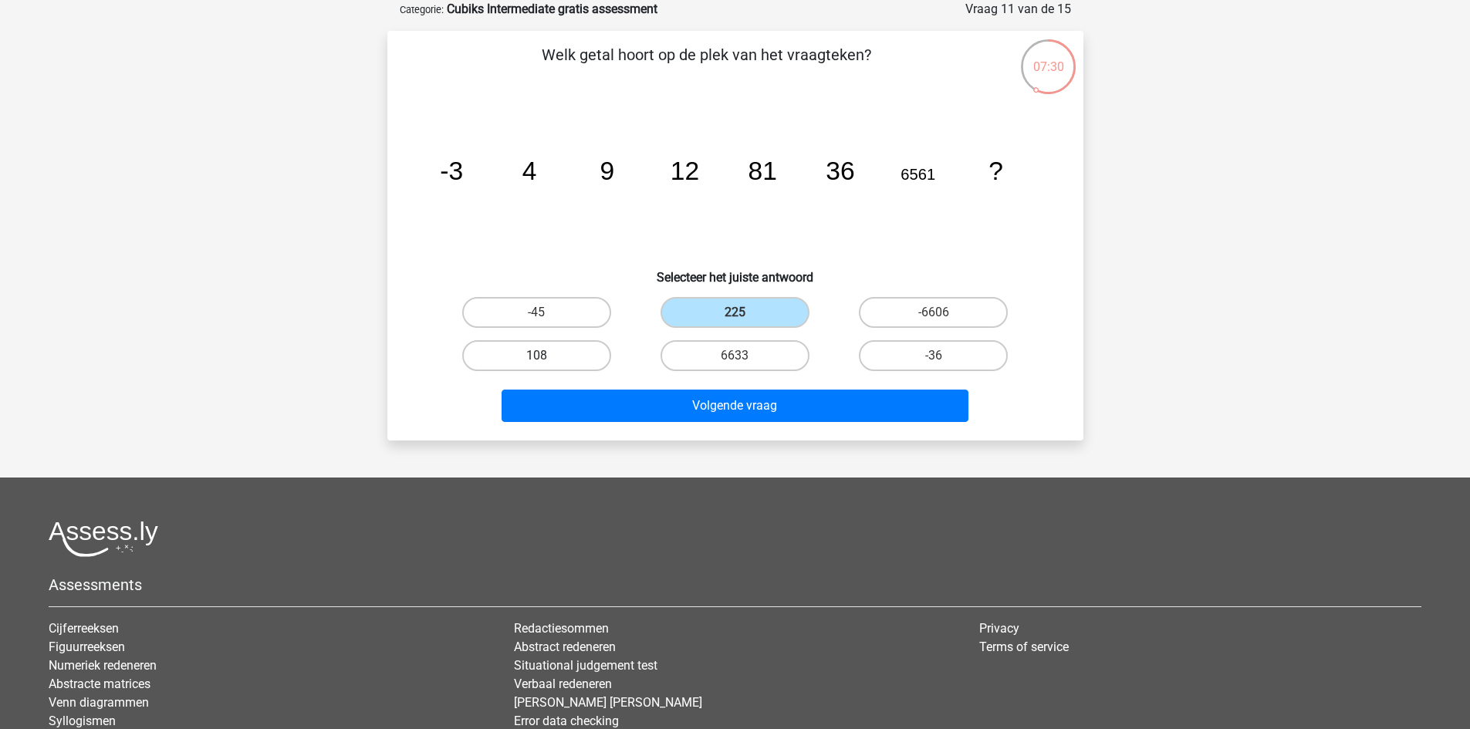
radio input "true"
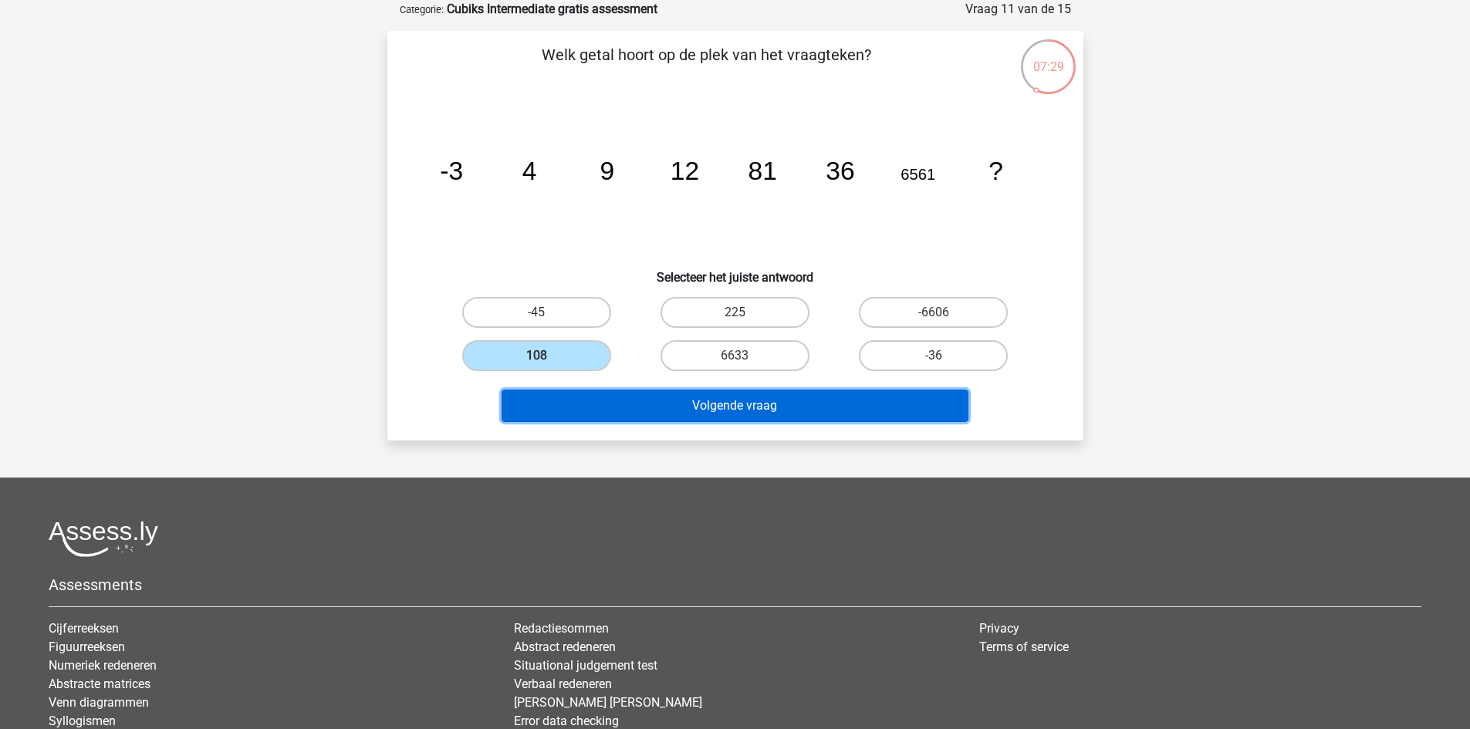
click at [592, 404] on button "Volgende vraag" at bounding box center [735, 406] width 467 height 32
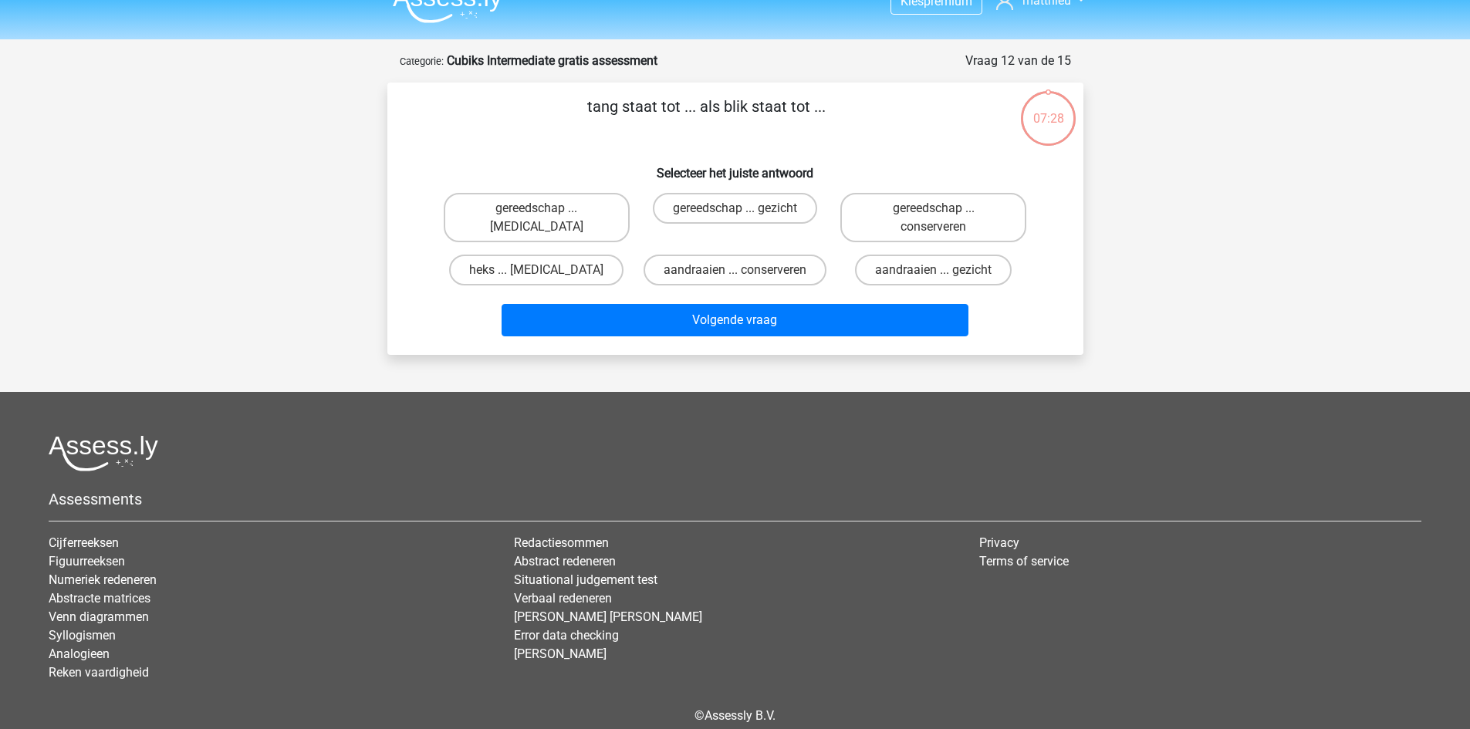
scroll to position [24, 0]
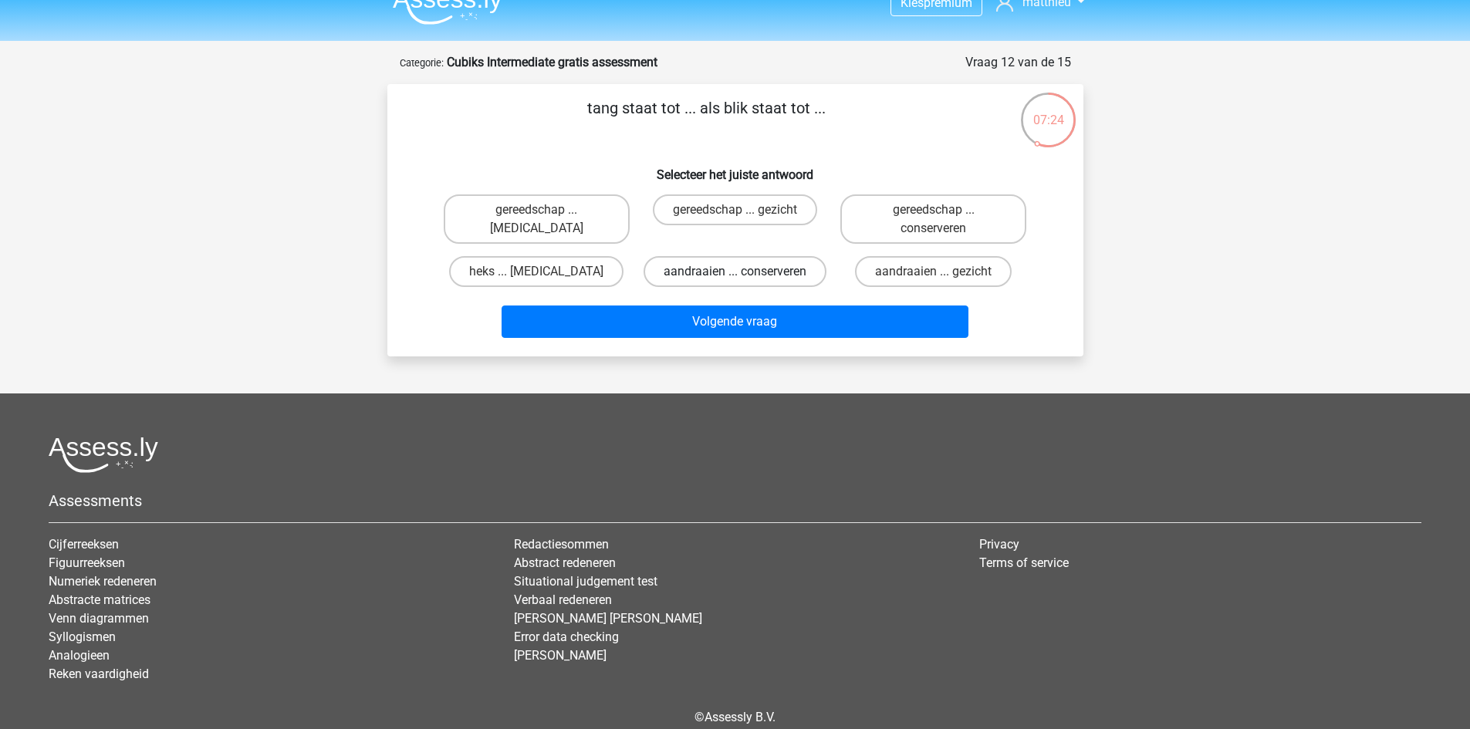
click at [722, 264] on label "aandraaien ... conserveren" at bounding box center [735, 271] width 183 height 31
click at [735, 272] on input "aandraaien ... conserveren" at bounding box center [740, 277] width 10 height 10
radio input "true"
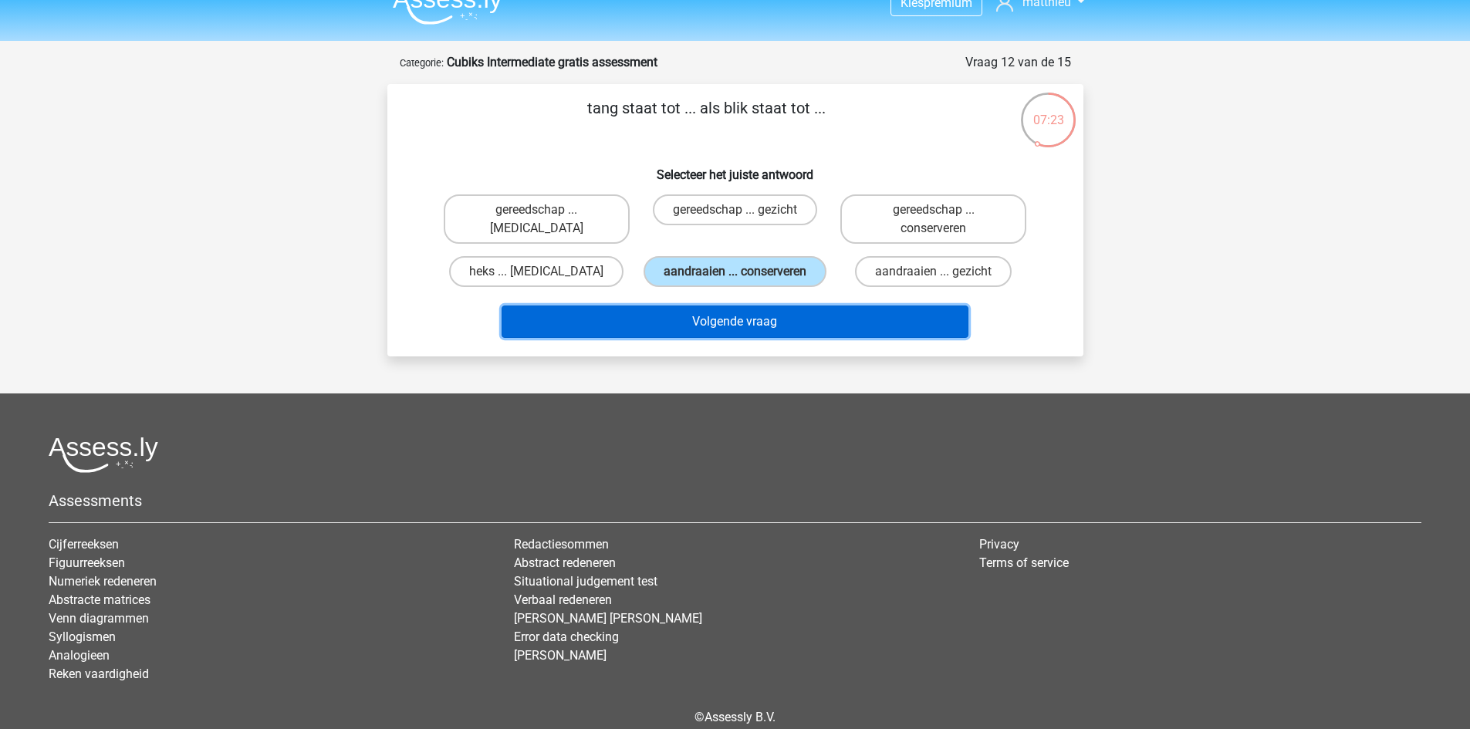
click at [708, 324] on button "Volgende vraag" at bounding box center [735, 322] width 467 height 32
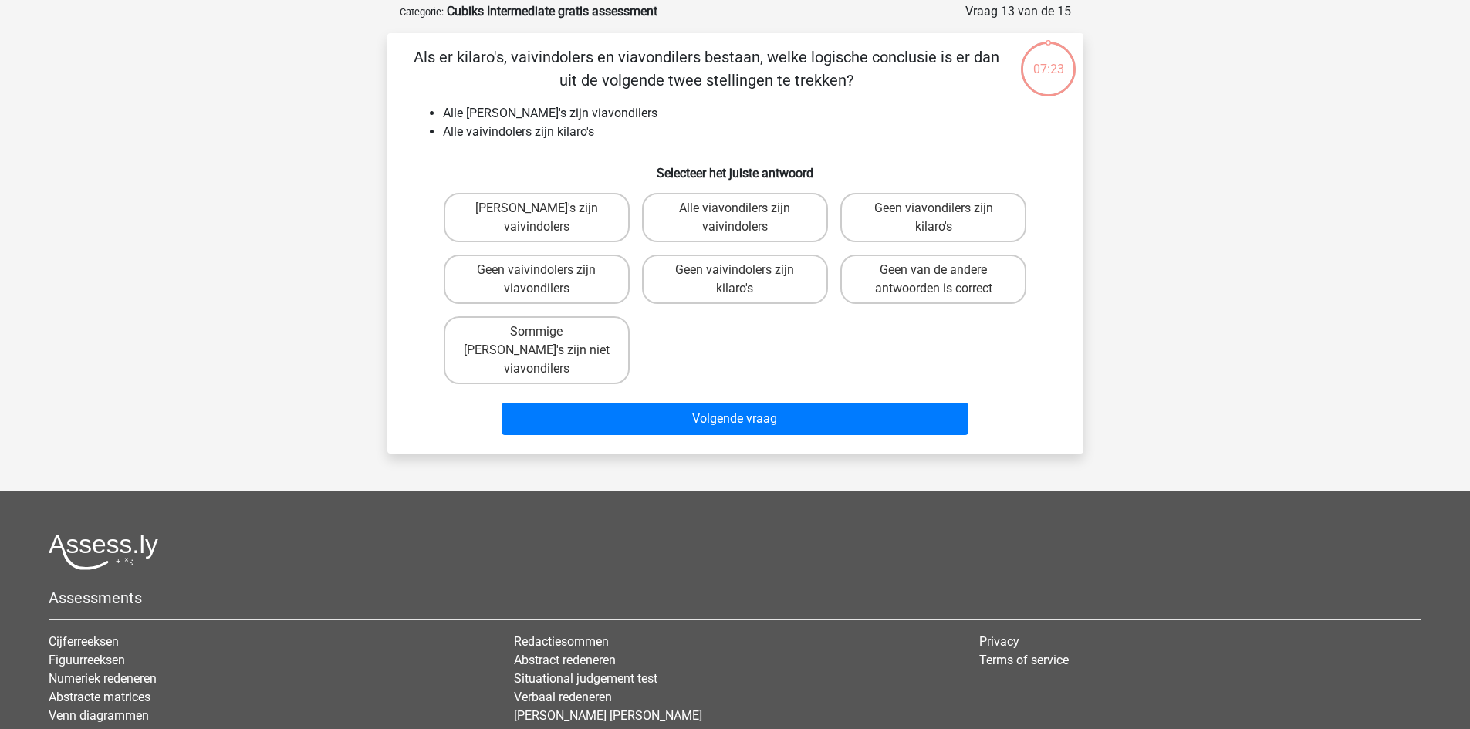
scroll to position [77, 0]
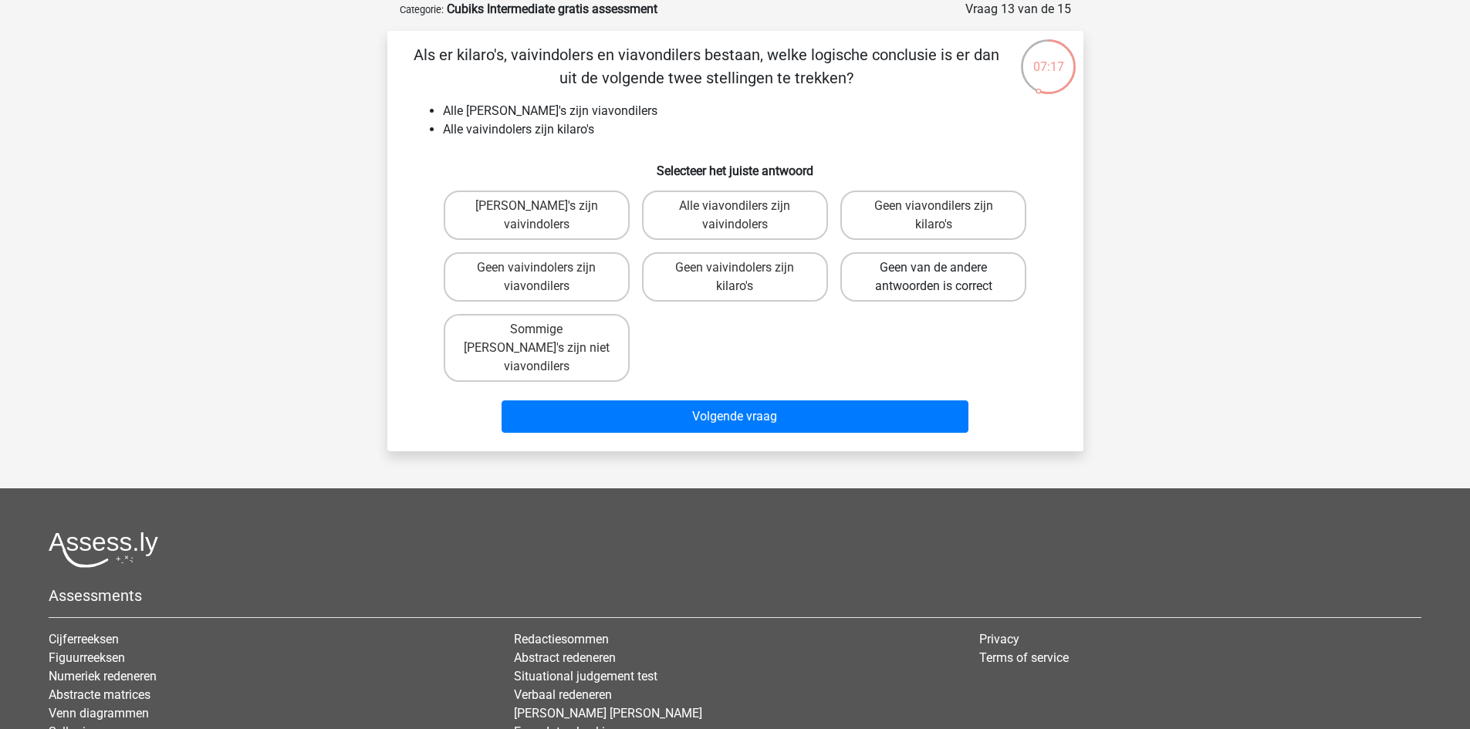
click at [883, 277] on label "Geen van de andere antwoorden is correct" at bounding box center [933, 276] width 186 height 49
click at [934, 277] on input "Geen van de andere antwoorden is correct" at bounding box center [939, 273] width 10 height 10
radio input "true"
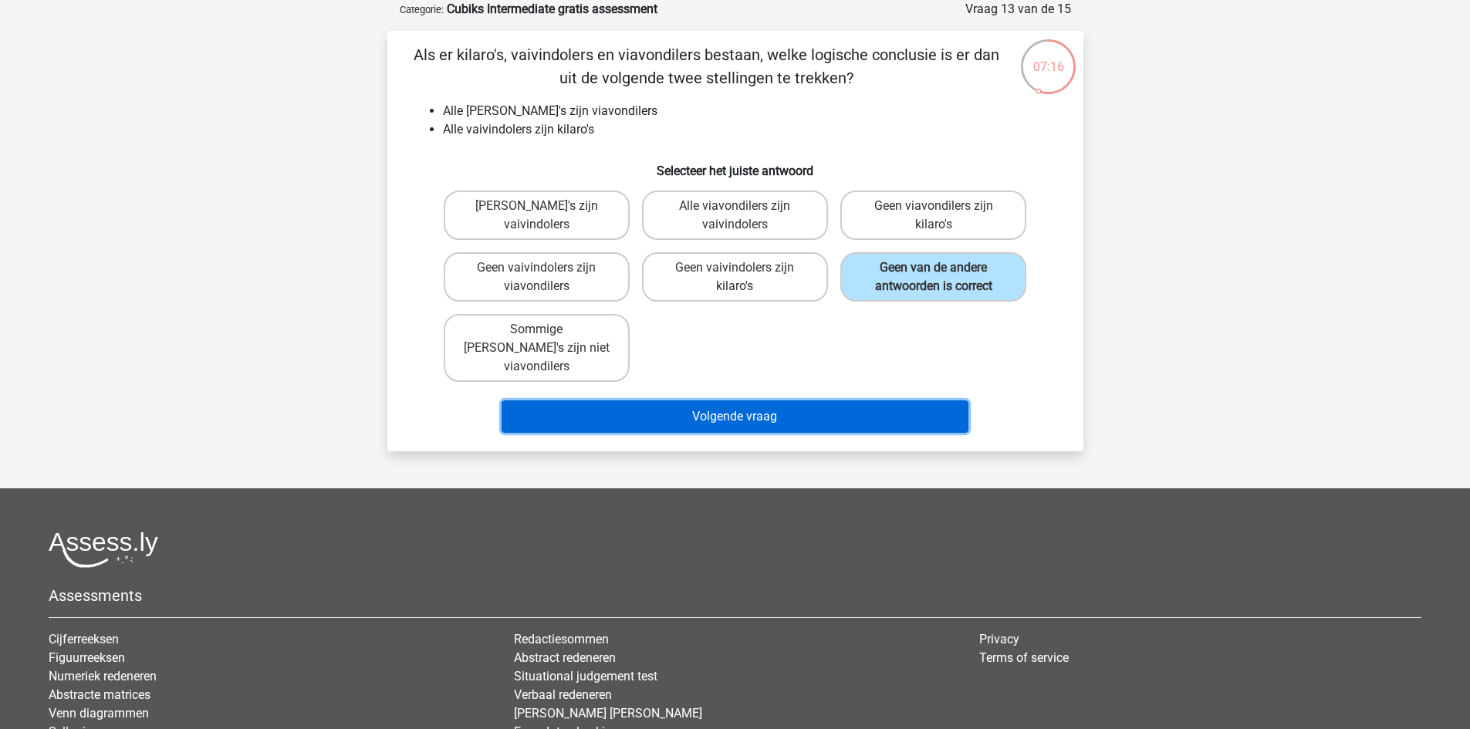
click at [839, 401] on button "Volgende vraag" at bounding box center [735, 417] width 467 height 32
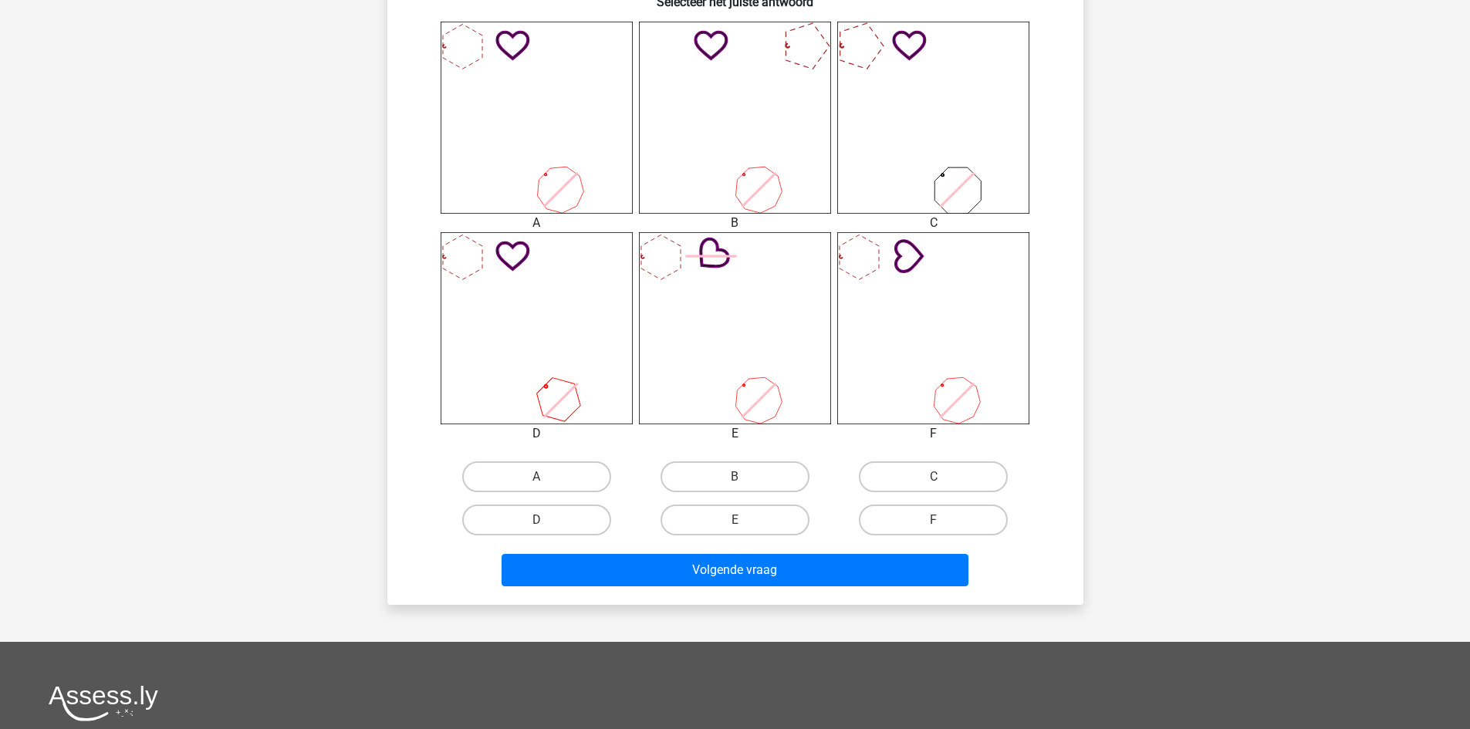
scroll to position [646, 0]
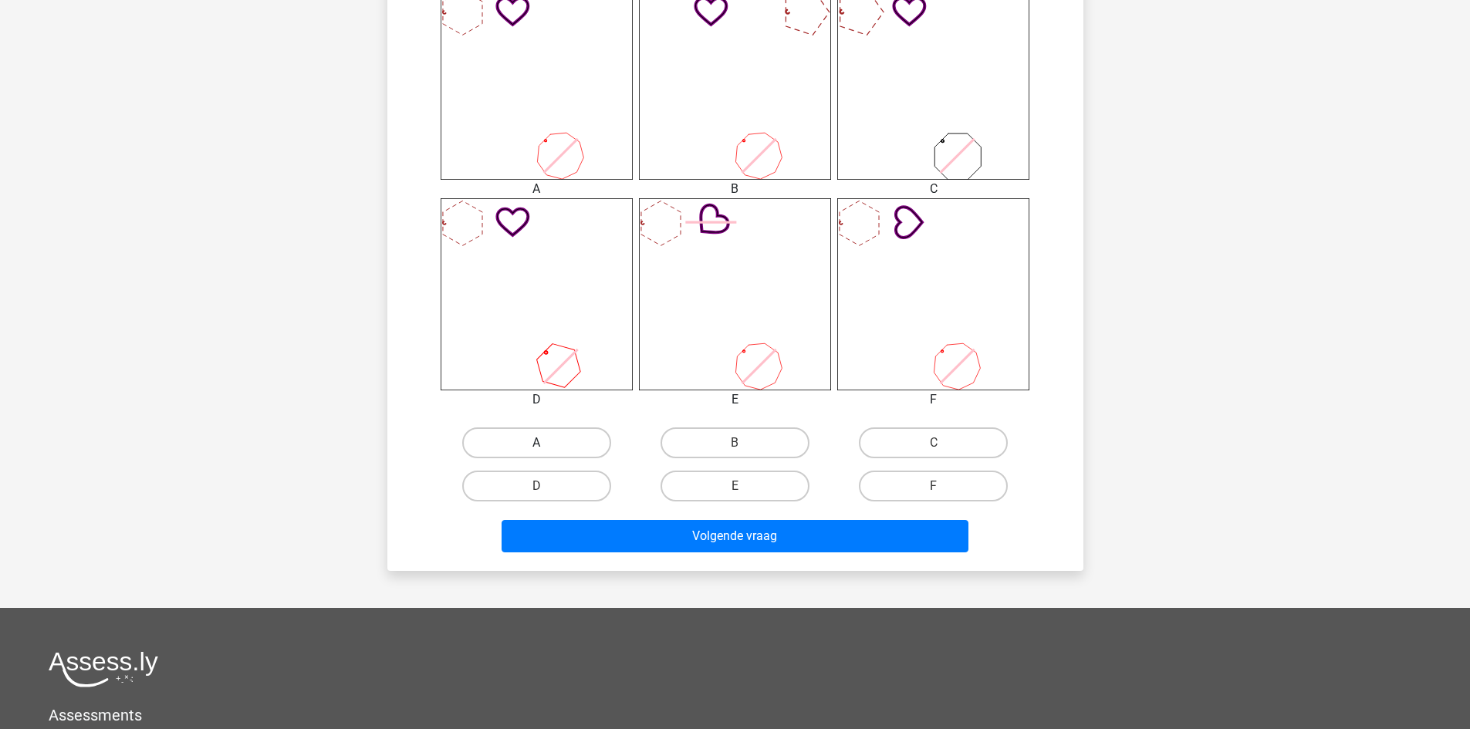
click at [551, 443] on label "A" at bounding box center [536, 443] width 149 height 31
click at [546, 443] on input "A" at bounding box center [541, 448] width 10 height 10
radio input "true"
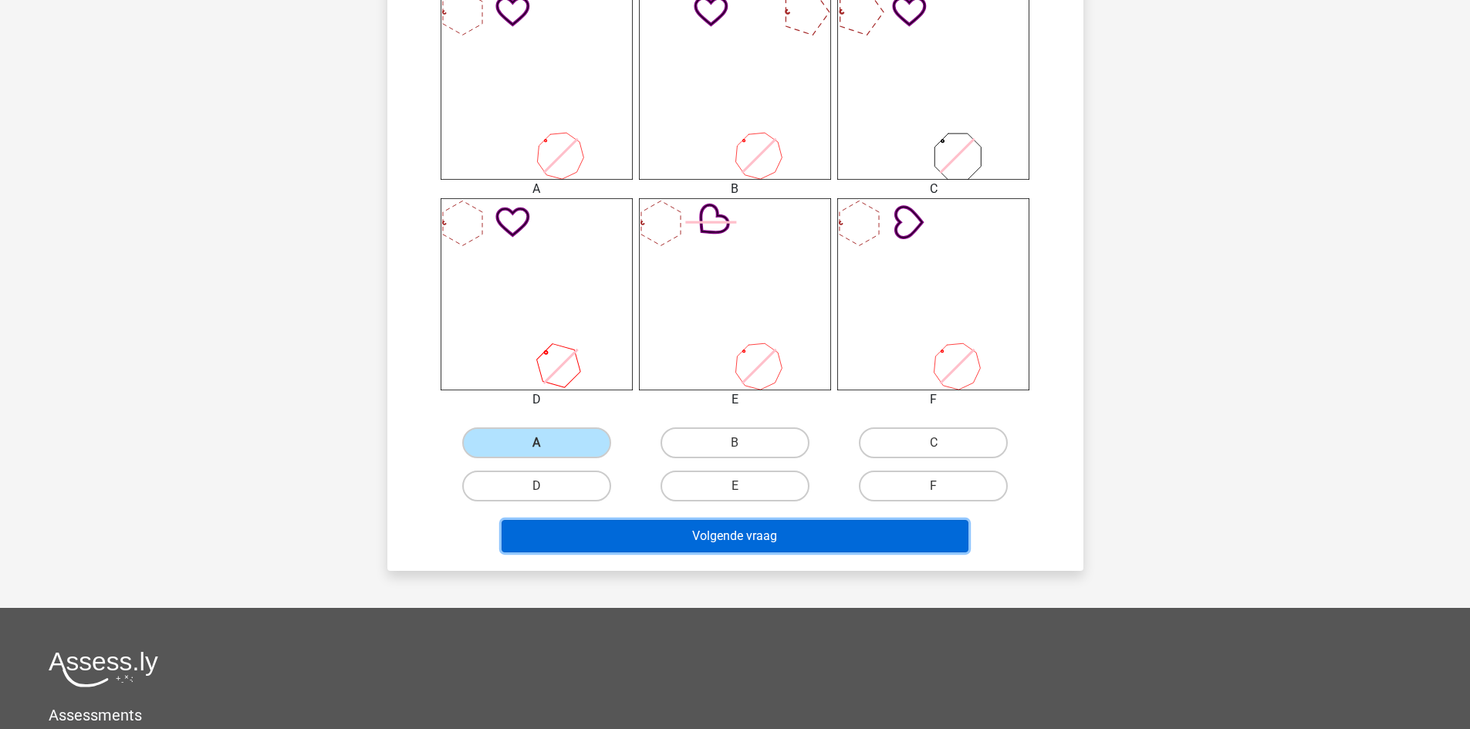
click at [593, 542] on button "Volgende vraag" at bounding box center [735, 536] width 467 height 32
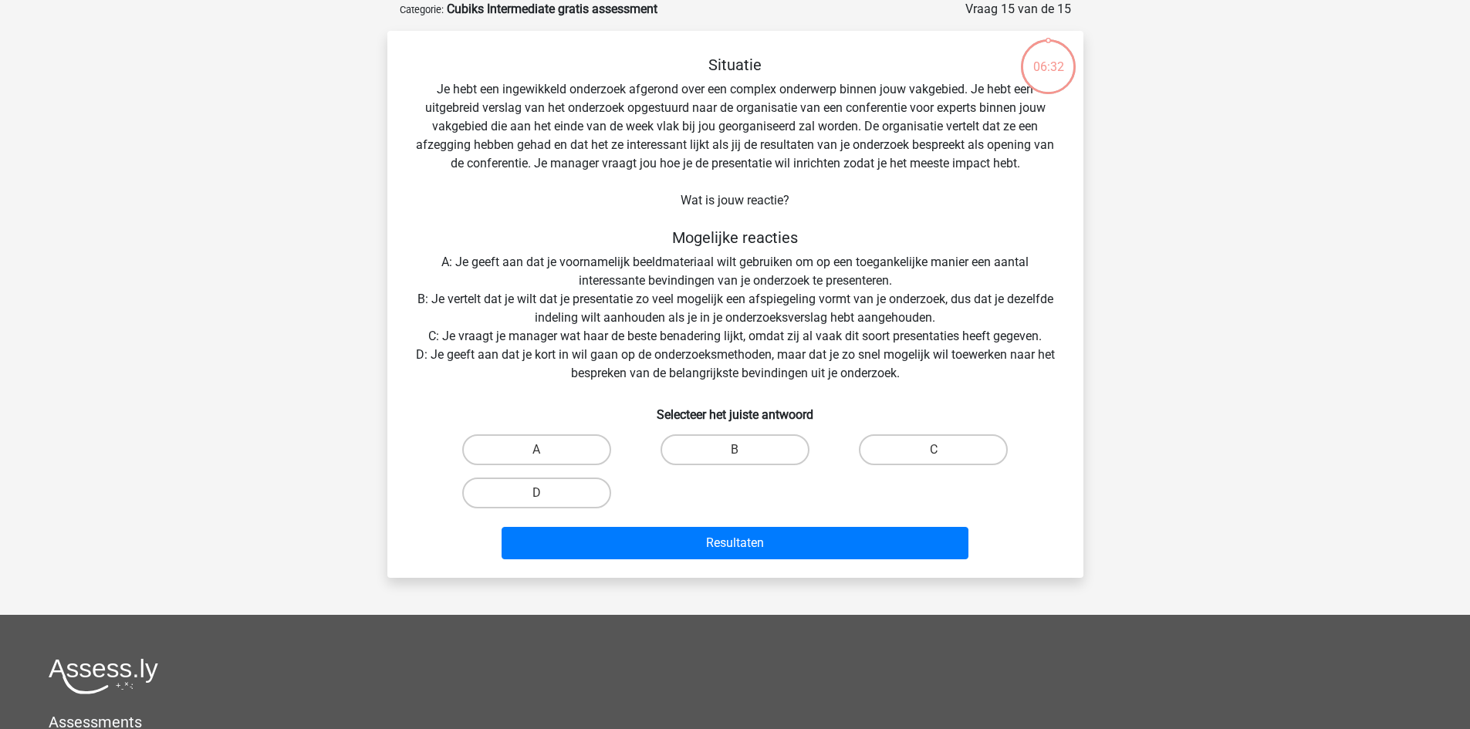
scroll to position [0, 0]
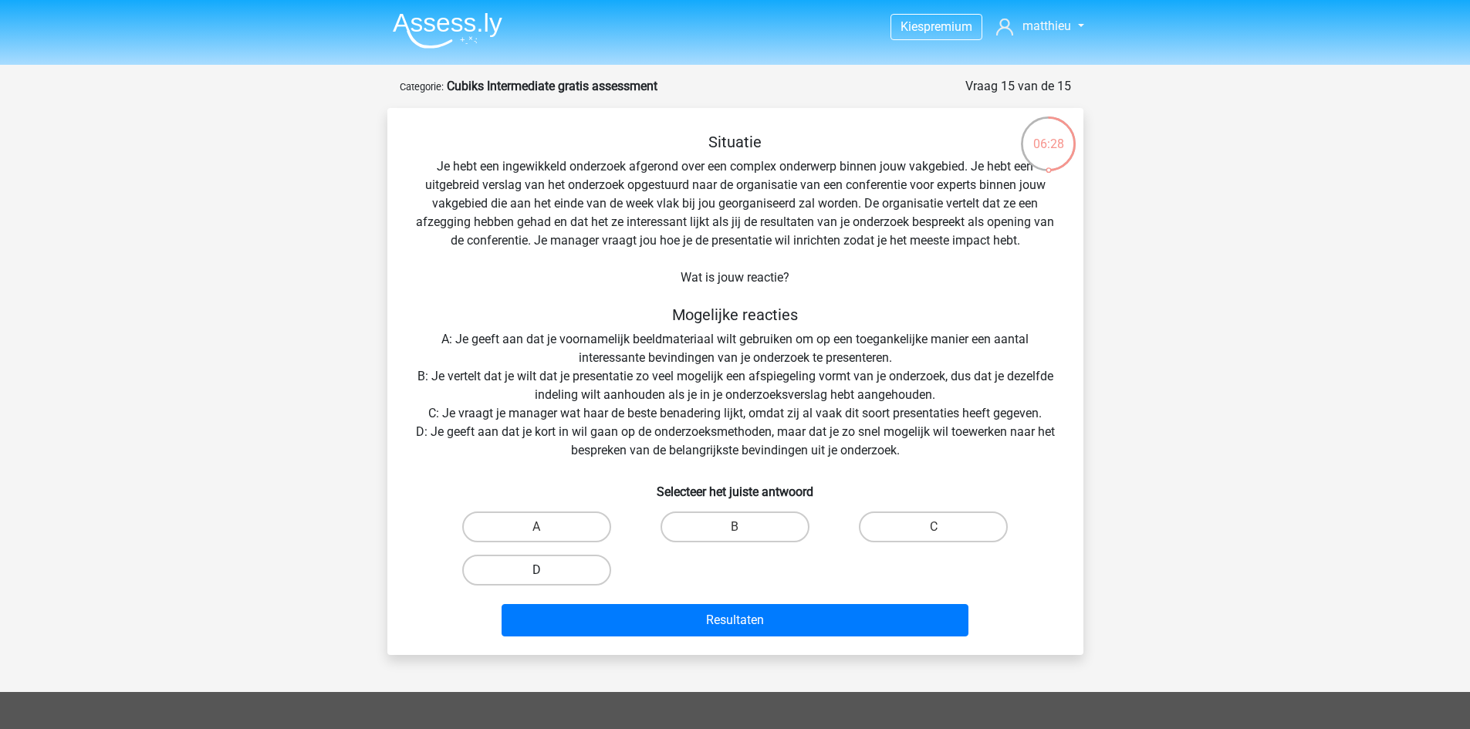
click at [587, 567] on label "D" at bounding box center [536, 570] width 149 height 31
click at [546, 570] on input "D" at bounding box center [541, 575] width 10 height 10
radio input "true"
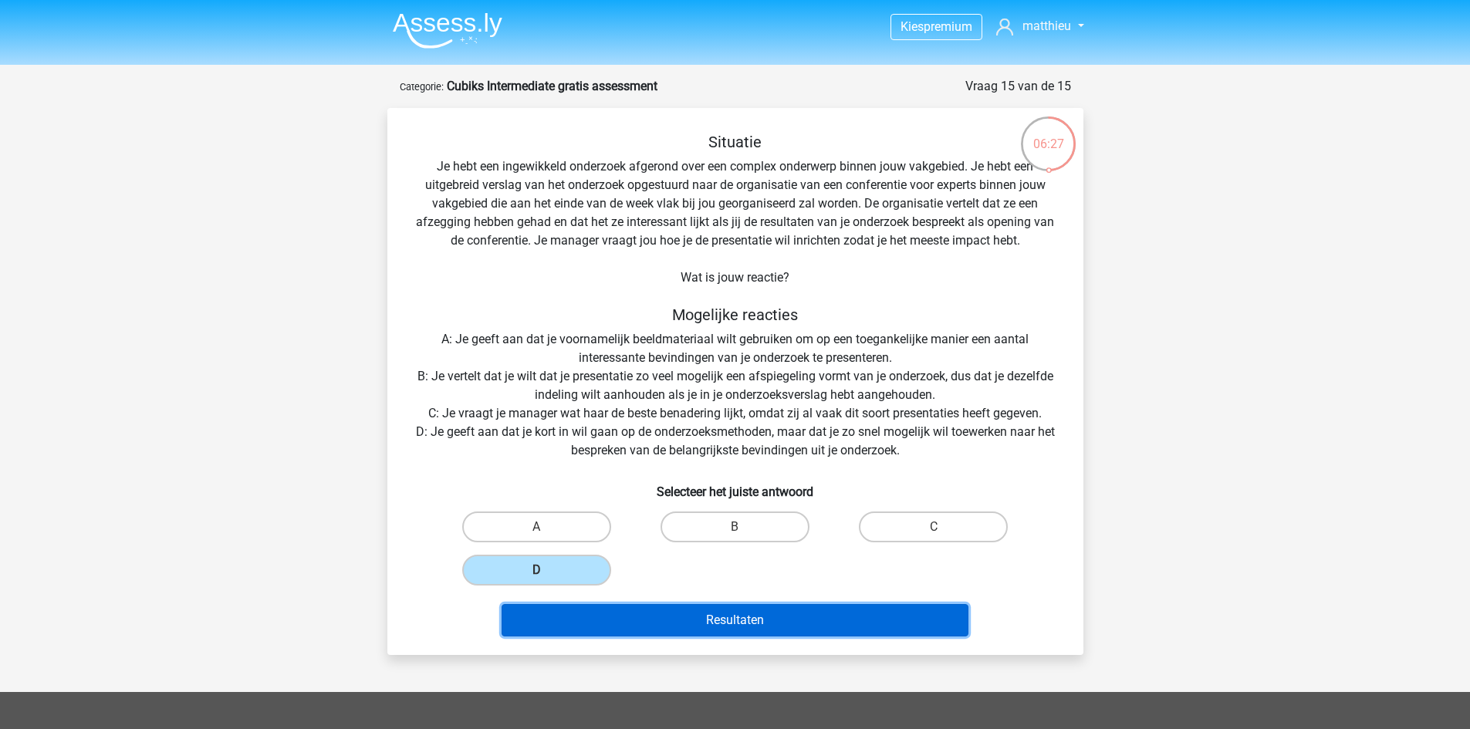
click at [639, 611] on button "Resultaten" at bounding box center [735, 620] width 467 height 32
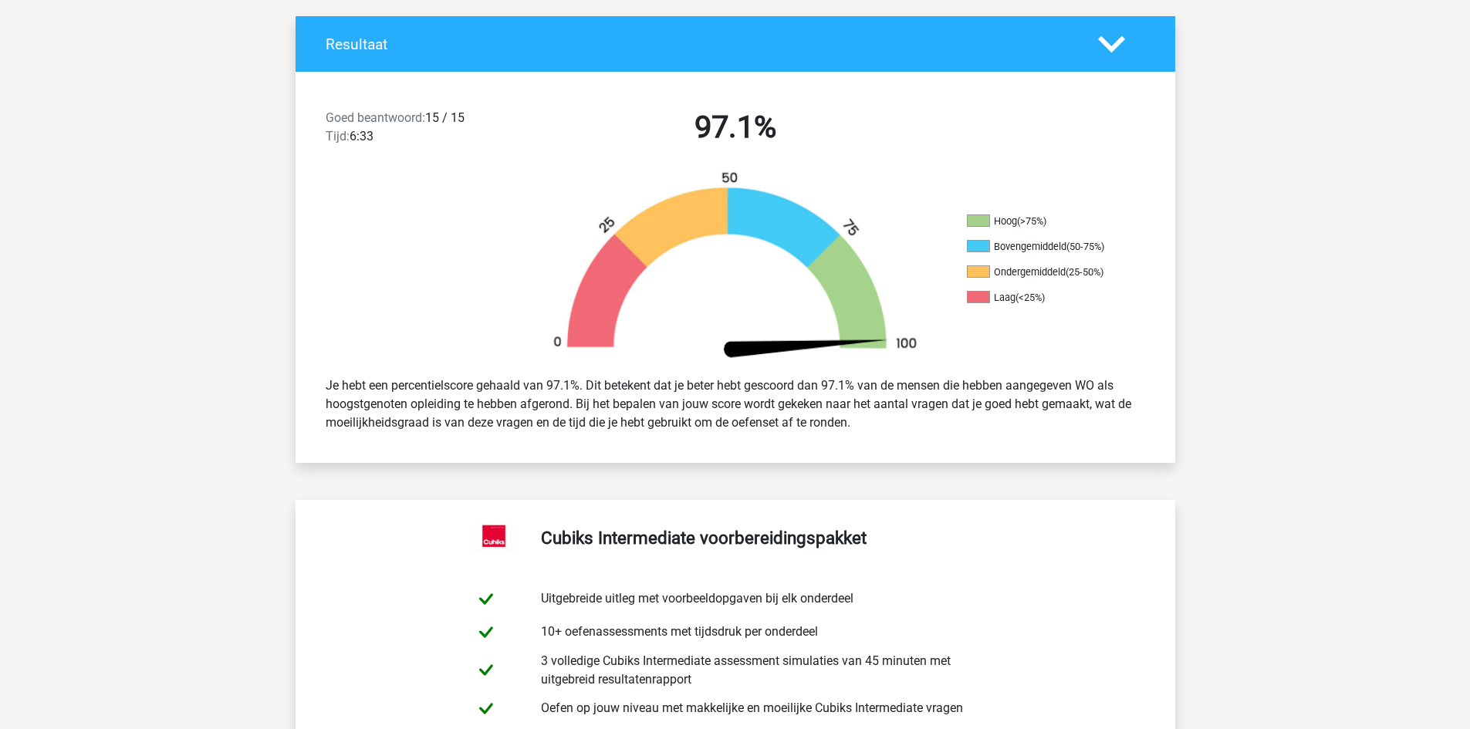
scroll to position [377, 0]
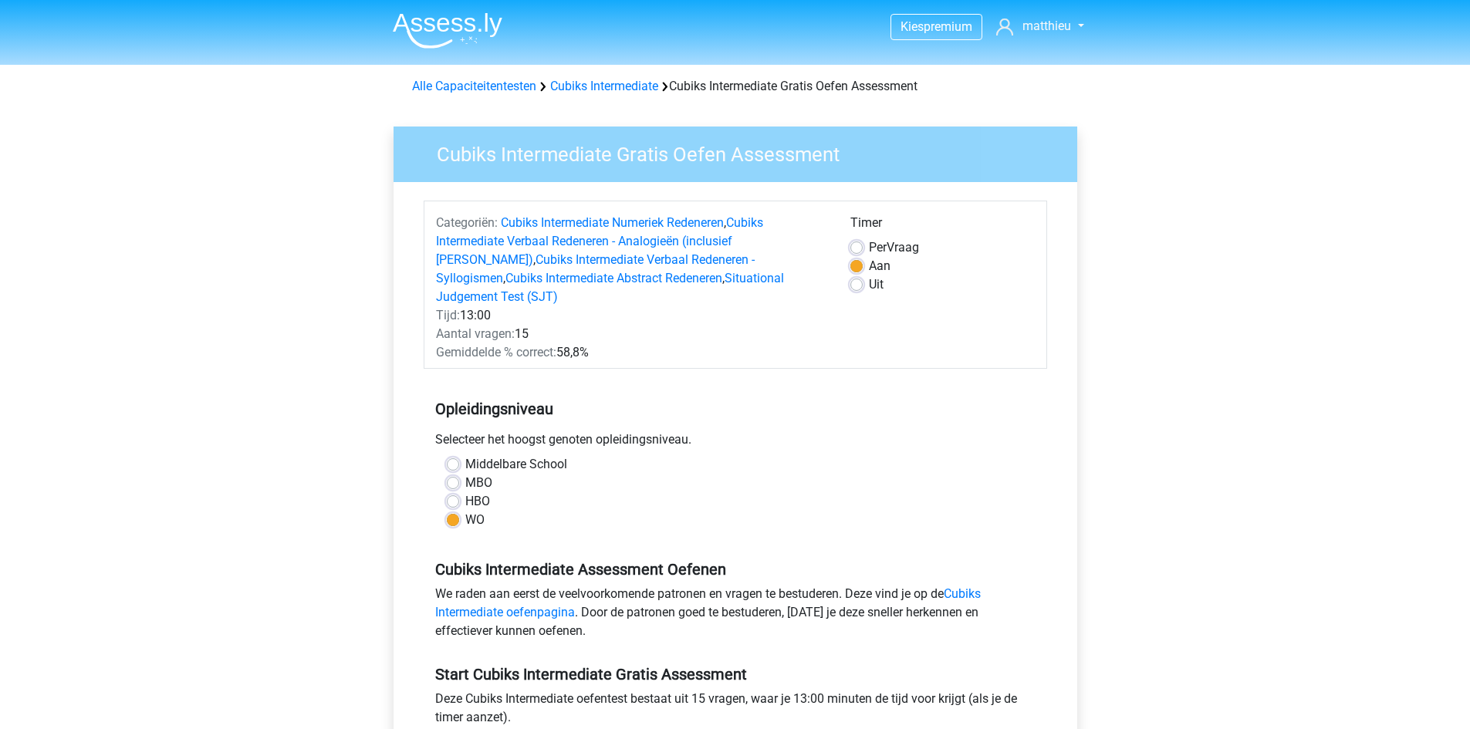
scroll to position [299, 0]
